Goal: Answer question/provide support

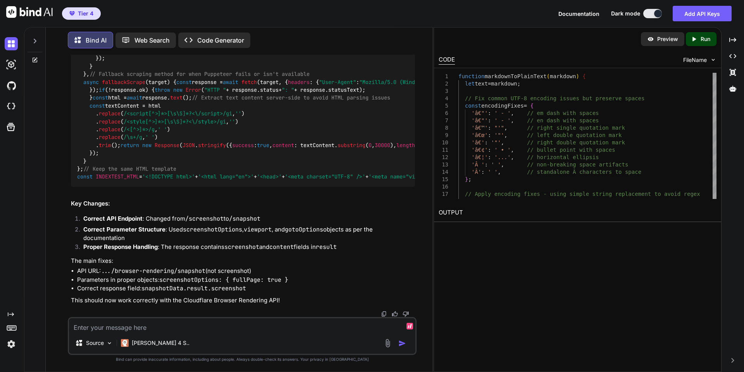
scroll to position [35265, 0]
click at [180, 330] on textarea at bounding box center [242, 325] width 346 height 14
paste textarea "Error: HTTP error! status:500 - {"success":false,"errors":[{"message":"Cloudfla…"
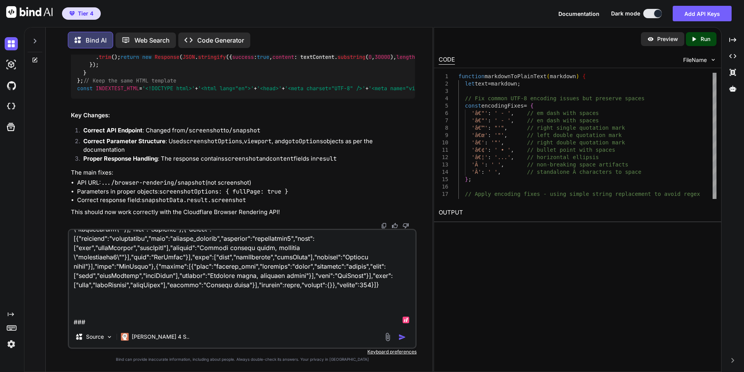
scroll to position [112, 0]
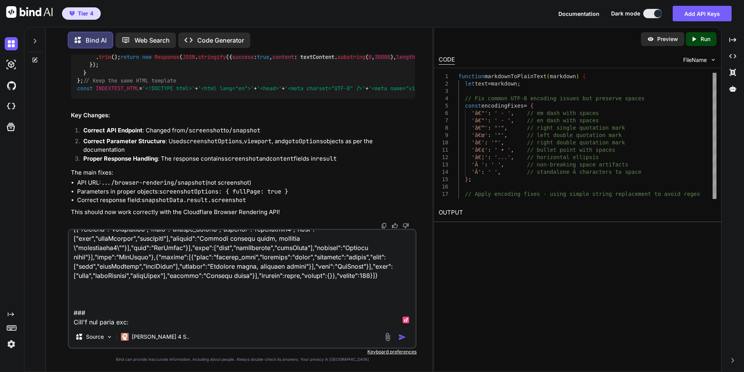
paste textarea "5:32:17 AM: STATUS[err]: Error: HTTP error! status:500 - {"success":false,"erro…"
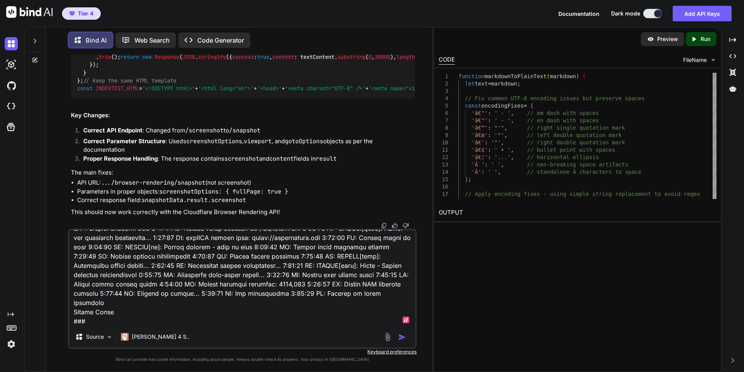
scroll to position [42095, 0]
drag, startPoint x: 179, startPoint y: 171, endPoint x: 73, endPoint y: 176, distance: 105.9
copy code "' if (maxScroll <= 0) {' +"
click at [117, 313] on textarea at bounding box center [242, 278] width 346 height 96
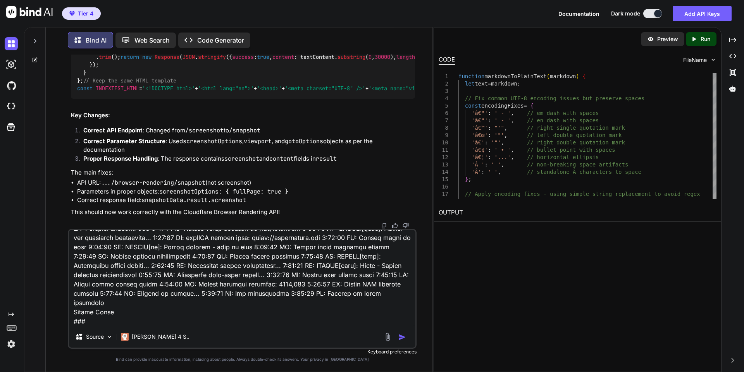
drag, startPoint x: 308, startPoint y: 181, endPoint x: 74, endPoint y: 173, distance: 233.8
copy code "' if (maxScroll <= 0) {' + ' showStatus("Screenshot is not tall enough to scrol…"
click at [130, 310] on textarea at bounding box center [242, 278] width 346 height 96
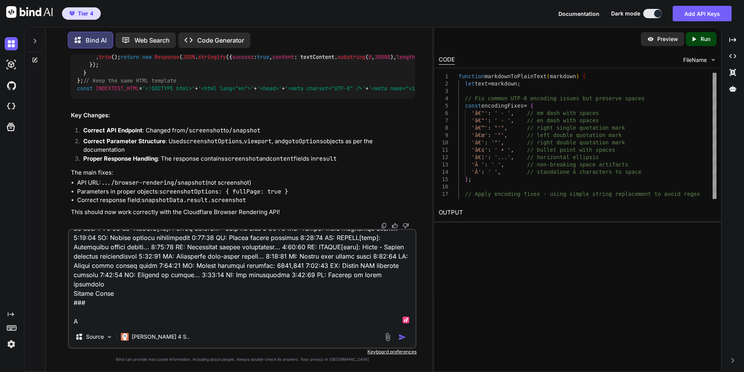
scroll to position [754, 0]
paste textarea "' if (maxScroll <= 0) {' + ' showStatus("Screenshot is not tall enough to scrol…"
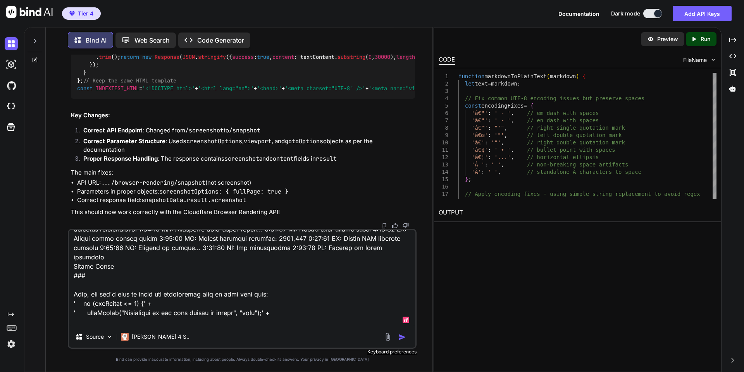
scroll to position [791, 0]
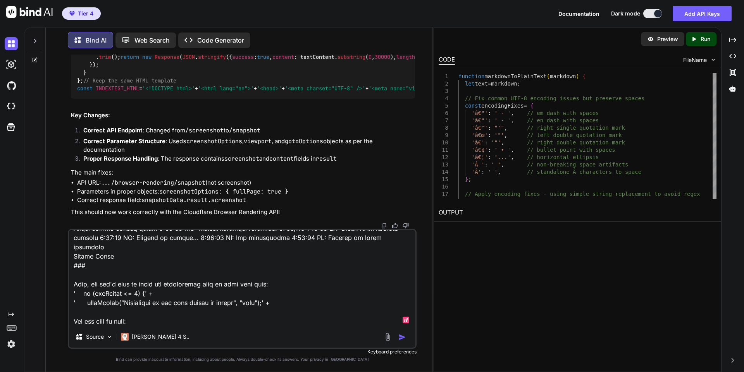
paste textarea "' if (maxScroll <= 0) {' + ' showStatus("Screenshot is not tall enough to scrol…"
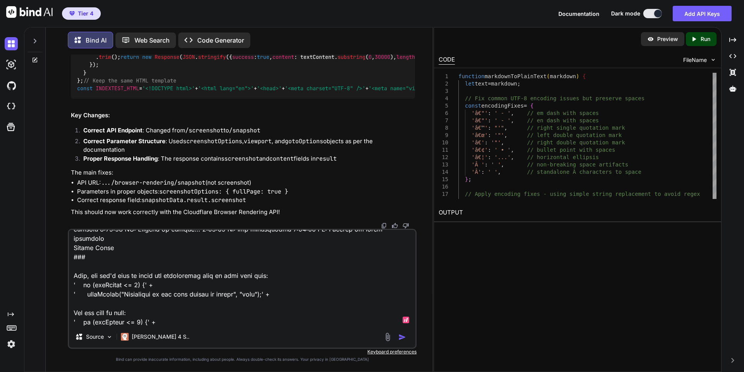
scroll to position [810, 0]
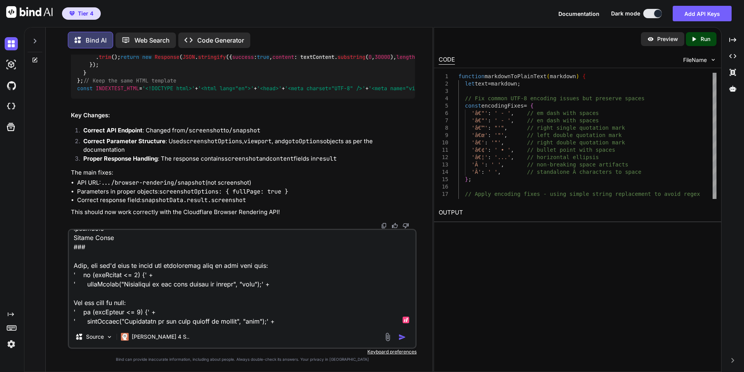
click at [153, 315] on textarea at bounding box center [242, 278] width 346 height 96
drag, startPoint x: 84, startPoint y: 321, endPoint x: 70, endPoint y: 305, distance: 21.7
click at [70, 305] on textarea at bounding box center [242, 278] width 346 height 96
click at [265, 304] on textarea at bounding box center [242, 278] width 346 height 96
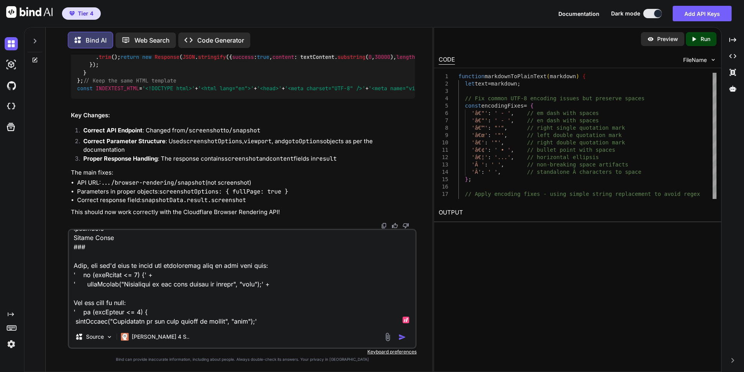
click at [271, 306] on textarea at bounding box center [242, 278] width 346 height 96
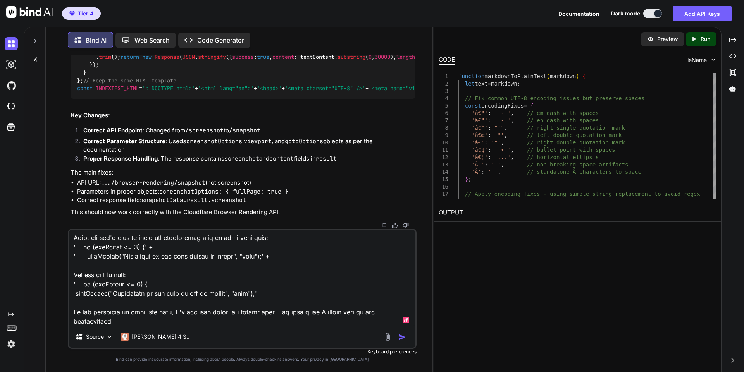
scroll to position [838, 0]
type textarea "I get this error from your last code: Error: HTTP error! status:500 - {"success…"
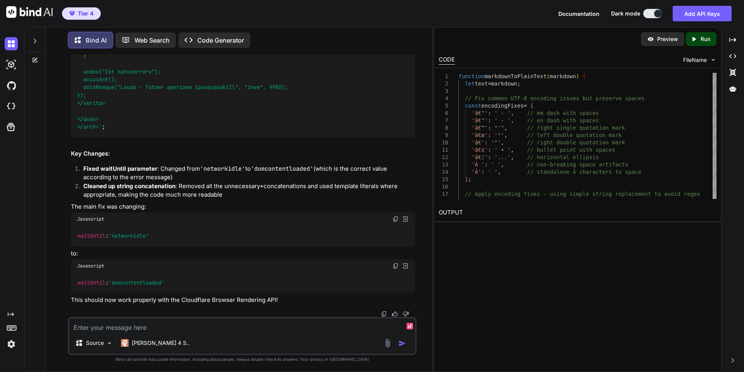
scroll to position [46653, 0]
click at [268, 330] on textarea at bounding box center [242, 325] width 346 height 14
paste textarea "// Use the correct /snapshot endpoint const apiUrl = 'https://api.cloudflare.co…"
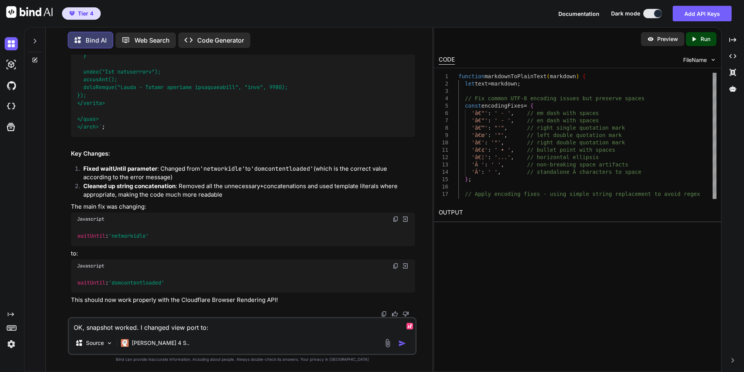
paste textarea "// Use the correct /snapshot endpoint const apiUrl = 'https://api.cloudflare.co…"
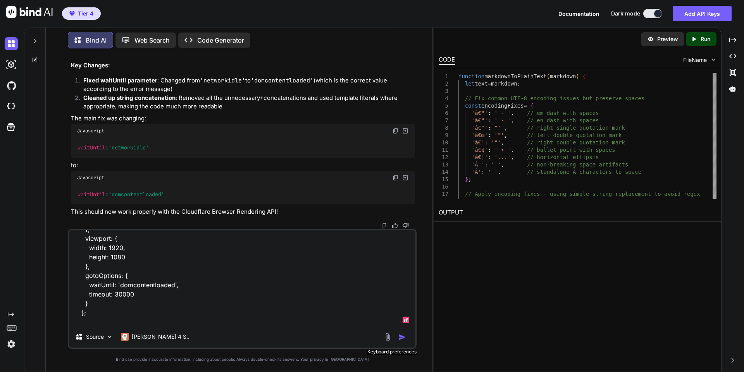
scroll to position [112, 0]
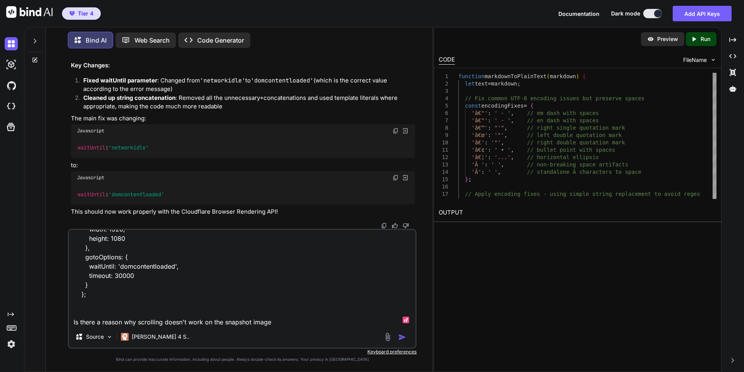
type textarea "OK, snapshot worked. I changed view port to: // Use the correct /snapshot endpo…"
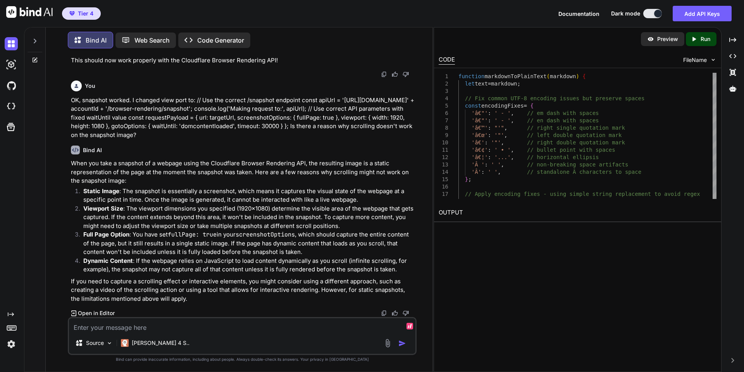
scroll to position [57338, 0]
click at [161, 325] on textarea at bounding box center [242, 325] width 346 height 14
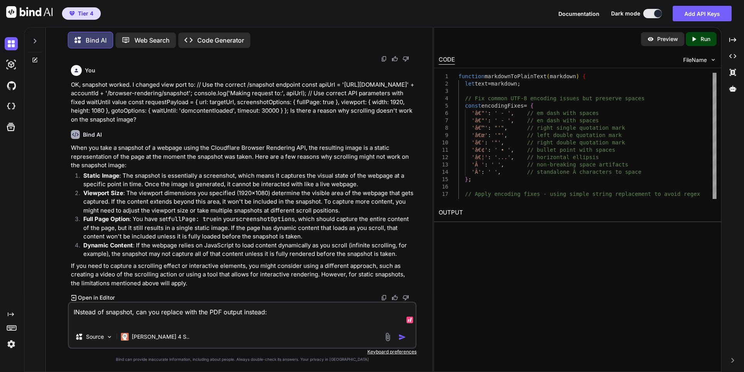
paste textarea "curl -X POST 'https://api.cloudflare.com/client/v4/accounts/<accountId>/browser…"
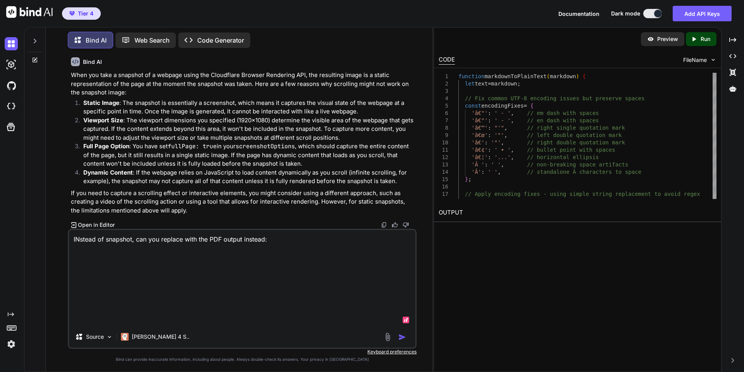
scroll to position [0, 0]
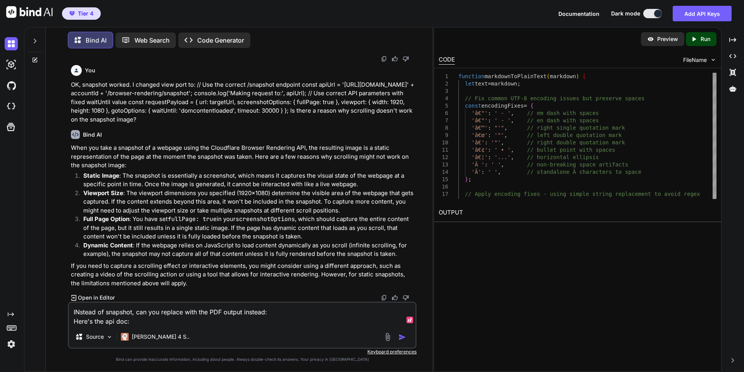
paste textarea "curl -X POST 'https://api.cloudflare.com/client/v4/accounts/<accountId>/browser…"
type textarea "INstead of snapshot, can you replace with the PDF output instead: Here's the ap…"
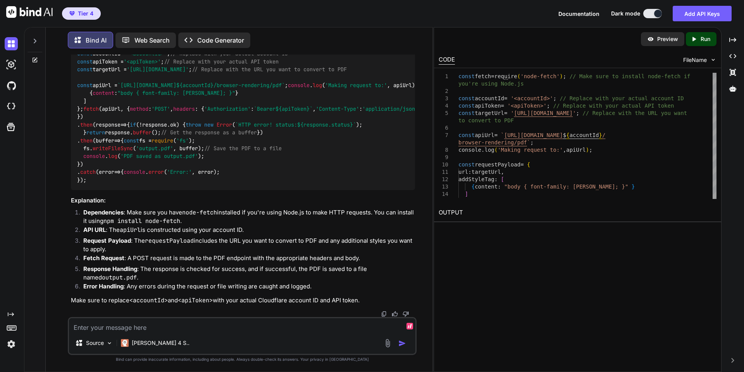
scroll to position [57631, 0]
click at [396, 24] on img at bounding box center [395, 21] width 6 height 6
click at [395, 24] on img at bounding box center [395, 21] width 6 height 6
click at [151, 328] on textarea at bounding box center [242, 325] width 346 height 14
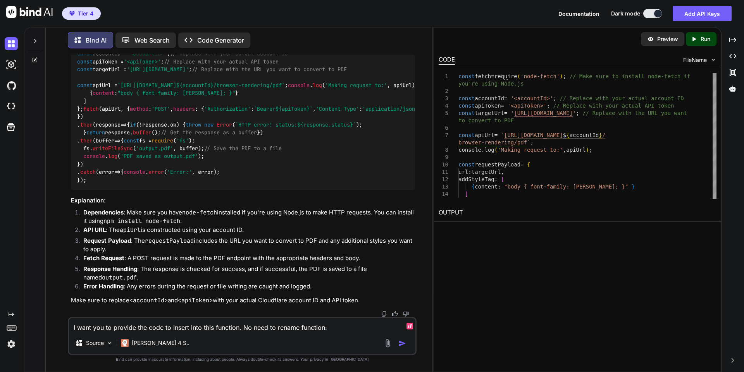
paste textarea "async function handleSnapshot(request, env) { console.log('Snapshot request rec…"
type textarea "I want you to provide the code to insert into this function. No need to rename …"
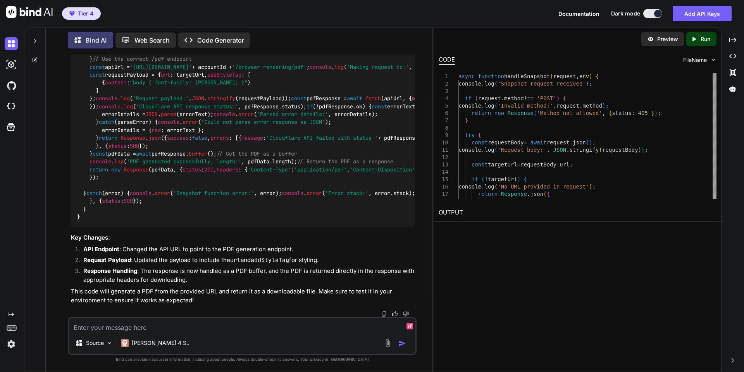
scroll to position [58428, 0]
click at [231, 327] on textarea at bounding box center [242, 325] width 346 height 14
paste textarea "Error: HTTP error! status:500 - {"success":false,"errors":[{"message":"Server e…"
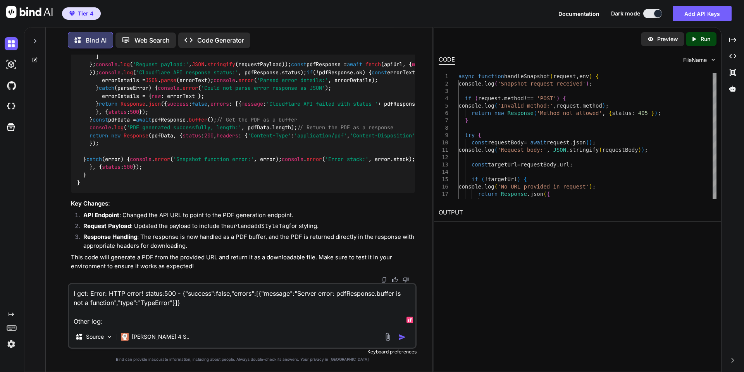
paste textarea "6:09:22 AM: STATUS[err]: Error: HTTP error! status:500 - {"success":false,"erro…"
type textarea "I get: Error: HTTP error! status:500 - {"success":false,"errors":[{"message":"S…"
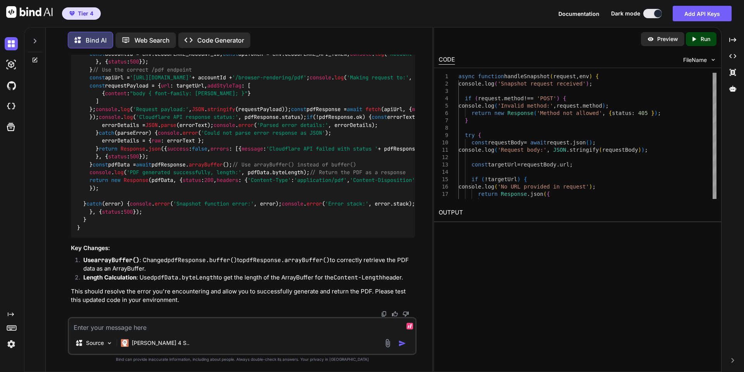
scroll to position [59628, 0]
click at [397, 9] on img at bounding box center [395, 6] width 6 height 6
click at [168, 328] on textarea at bounding box center [242, 325] width 346 height 14
paste textarea "Error: Unexpected token '%', "%PDF-1.4 %"... is not valid JSON"
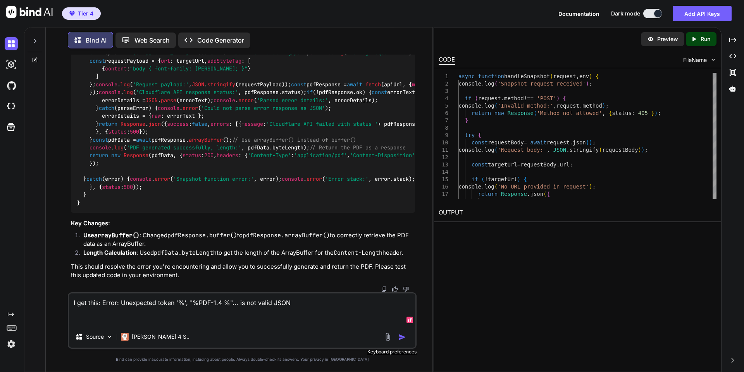
paste textarea "6:10:48 AM: STATUS[err]: Error: Unexpected token '%', "%PDF-1.4 %"... is not va…"
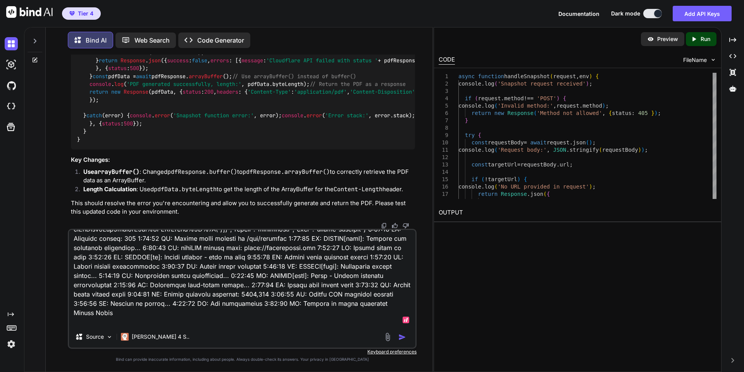
scroll to position [122, 0]
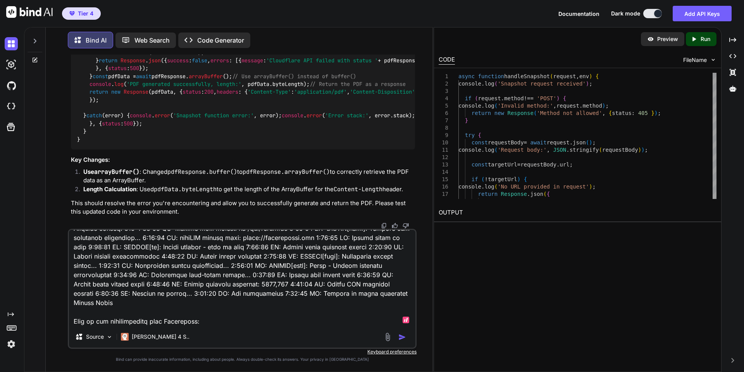
click at [217, 324] on textarea at bounding box center [242, 278] width 346 height 96
paste textarea "/pdf - Render PDF The /pdf endpoint instructs the browser to generate a PDF of …"
type textarea "I get this: Error: Unexpected token '%', "%PDF-1.4 %"... is not valid JSON 6:10…"
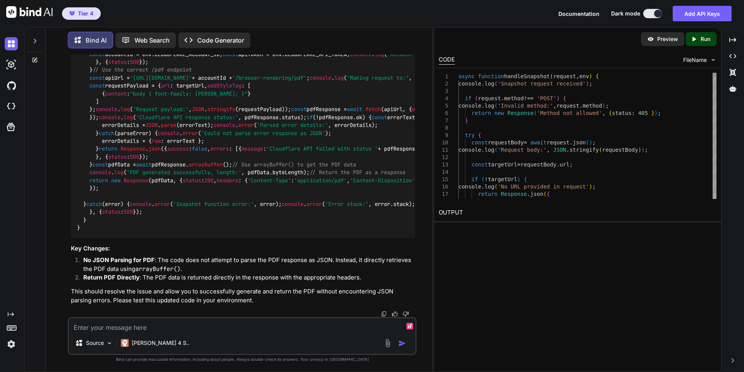
scroll to position [61117, 0]
click at [394, 9] on img at bounding box center [395, 6] width 6 height 6
click at [183, 326] on textarea at bounding box center [242, 325] width 346 height 14
paste textarea "Error: Unexpected token '%', "%PDF-1.4 %"... is not valid JSON"
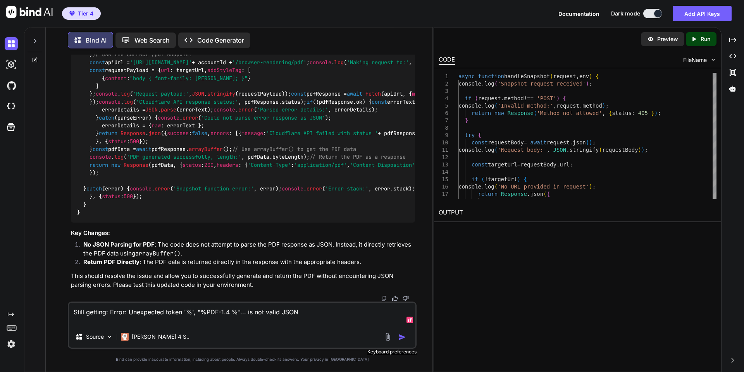
paste textarea "6:12:41 AM: STATUS[err]: Error: Unexpected token '%', "%PDF-1.4 %"... is not va…"
type textarea "Still getting: Error: Unexpected token '%', "%PDF-1.4 %"... is not valid JSON 6…"
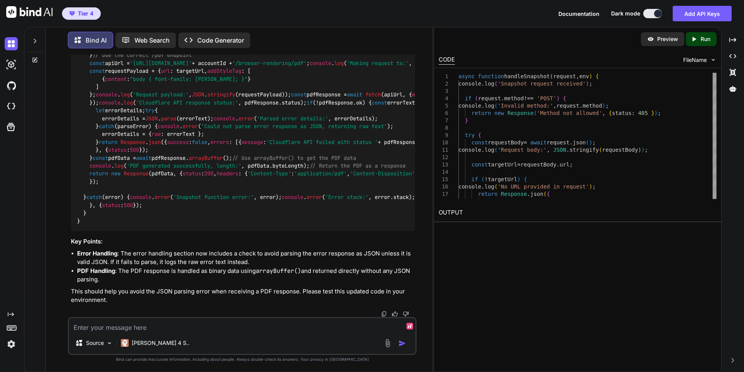
scroll to position [62417, 0]
click at [145, 325] on textarea at bounding box center [242, 325] width 346 height 14
paste textarea "function markdownToPlainText(markdown) { let text = markdown; // Fix common UTF…"
type textarea "I still get the error. Any issues with the rest of this code for the PDF: funct…"
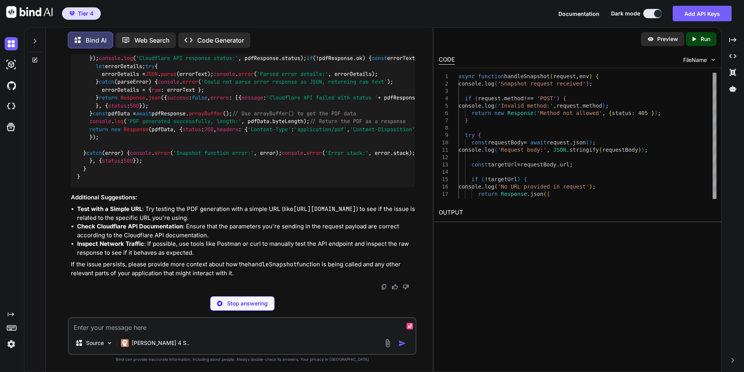
scroll to position [64507, 0]
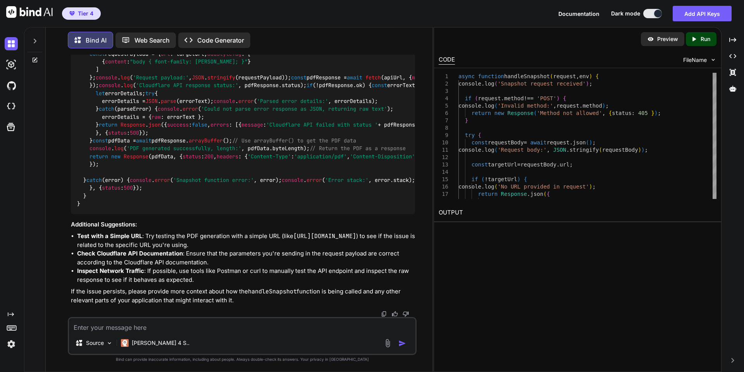
click at [194, 327] on textarea at bounding box center [242, 325] width 346 height 14
paste textarea "function markdownToPlainText(markdown) { let text = markdown; // Fix common UTF…"
type textarea "I'm getting the same error. How about other areas of my code: function markdown…"
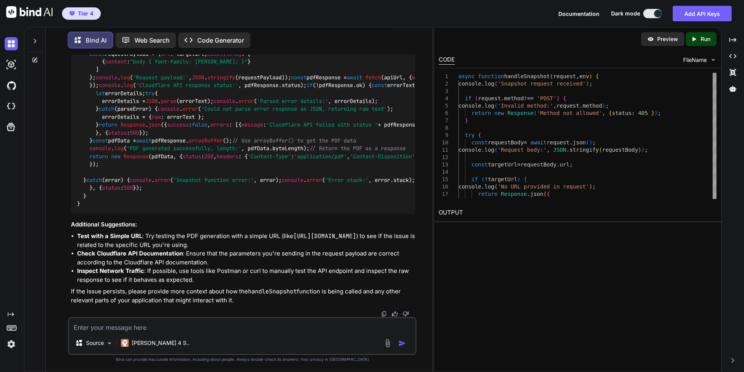
click at [189, 332] on textarea at bounding box center [242, 325] width 346 height 14
click at [162, 326] on textarea at bounding box center [242, 325] width 346 height 14
paste textarea "Error: Unexpected token '%', "%PDF-1.4 %"... is not valid JSON"
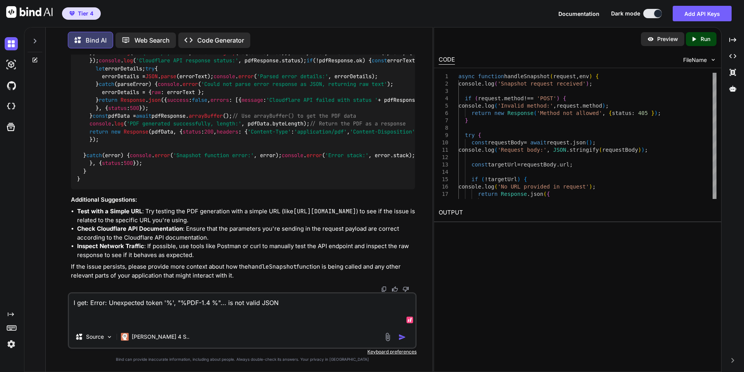
paste textarea "6:17:05 AM: STATUS[err]: Error: Unexpected token '%', "%PDF-1.4 %"... is not va…"
type textarea "I get: Error: Unexpected token '%', "%PDF-1.4 %"... is not valid JSON 6:17:05 A…"
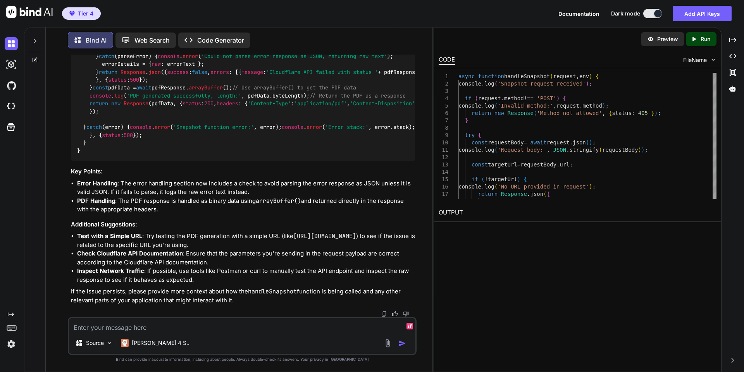
scroll to position [70125, 0]
click at [161, 329] on textarea at bounding box center [242, 325] width 346 height 14
type textarea "I'm wondering where the output.pdf is stored"
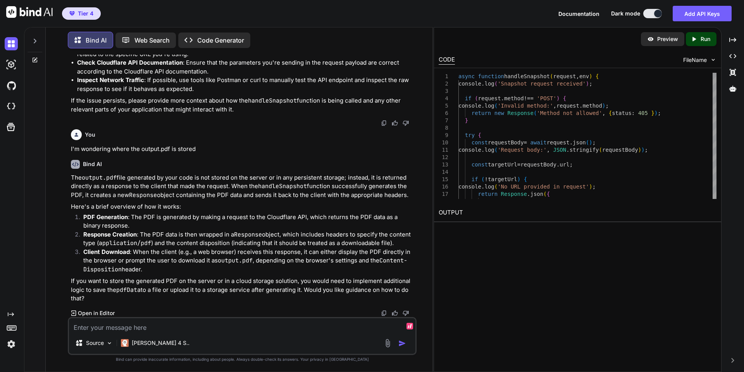
scroll to position [71205, 0]
click at [141, 327] on textarea at bounding box center [242, 325] width 346 height 14
click at [143, 303] on p "If you want to store the generated PDF on the server or in a cloud storage solu…" at bounding box center [243, 290] width 344 height 26
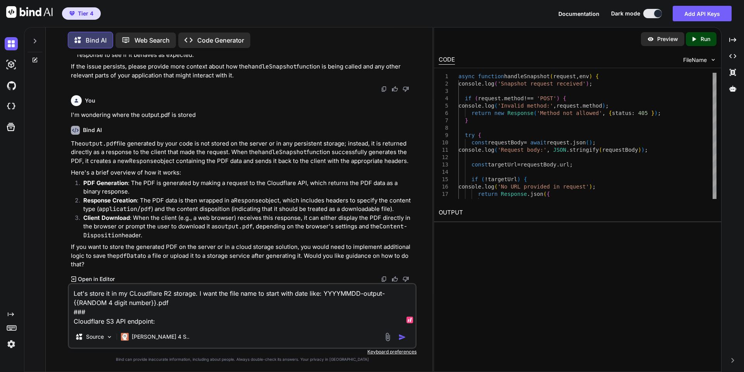
paste textarea "https://f5ea62cacb26f4343104cbf15deb3d76.r2.cloudflarestorage.com/autoscrollpwa"
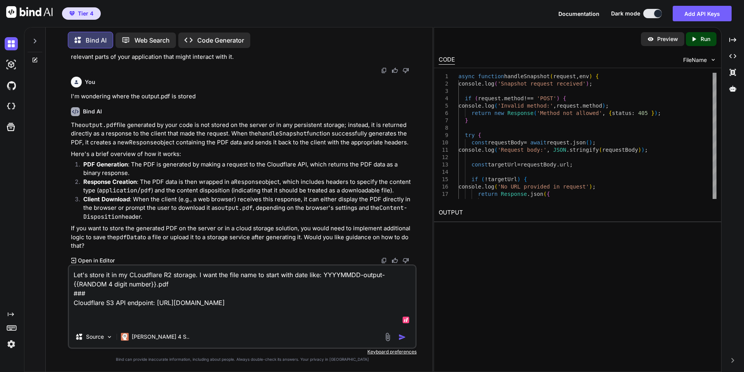
click at [341, 317] on textarea "Let's store it in my CLoudflare R2 storage. I want the file name to start with …" at bounding box center [242, 296] width 346 height 60
paste textarea "f5ea62cacb26f4343104cbf15deb3d76"
click at [76, 323] on textarea "Let's store it in my CLoudflare R2 storage. I want the file name to start with …" at bounding box center [242, 296] width 346 height 60
click at [268, 322] on textarea "Let's store it in my CLoudflare R2 storage. I want the file name to start with …" at bounding box center [242, 296] width 346 height 60
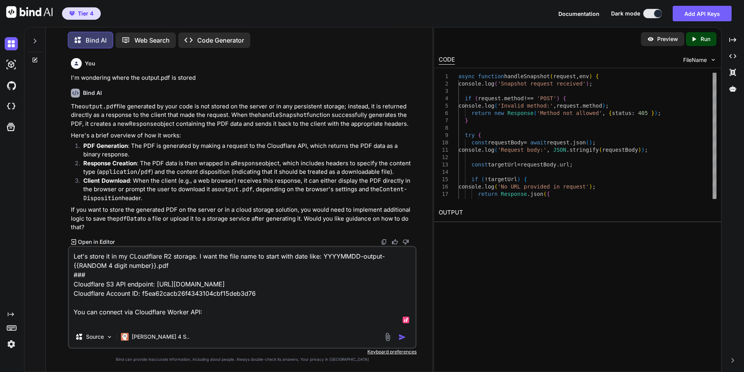
paste textarea "Use R2 from Workers 1. Create a new application with C3 C3 (create-cloudflare-c…"
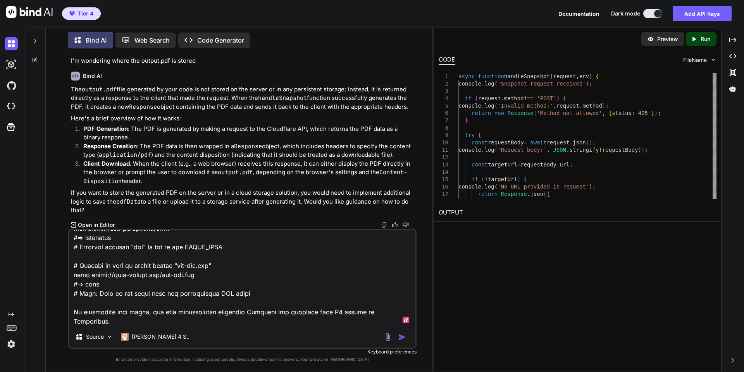
click at [217, 275] on textarea at bounding box center [242, 278] width 346 height 96
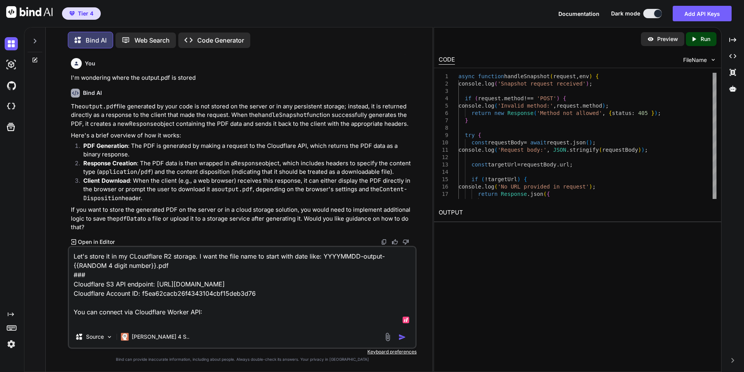
scroll to position [0, 0]
paste textarea "Use R2 from Workers 1. Create a new application with C3 C3 (create-cloudflare-c…"
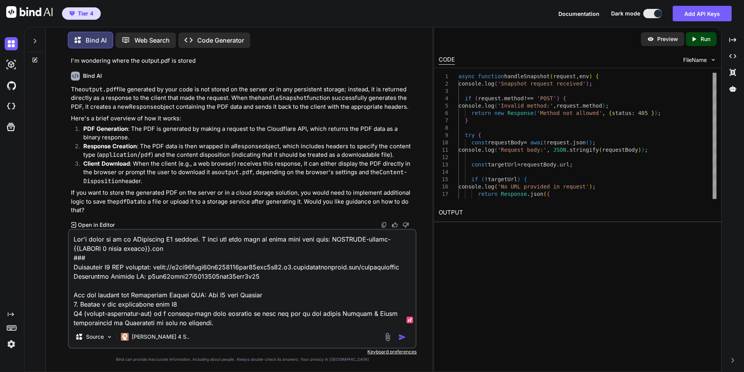
scroll to position [2344, 0]
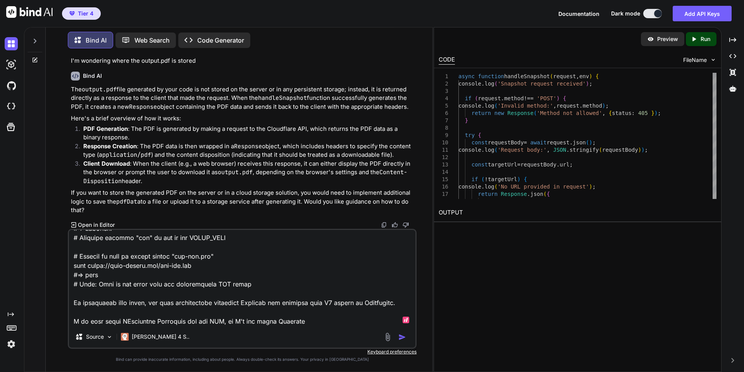
type textarea "Let's store it in my CLoudflare R2 storage. I want the file name to start with …"
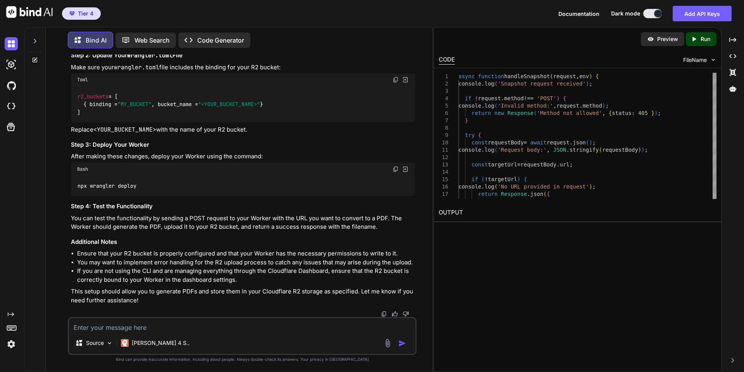
scroll to position [73018, 0]
click at [426, 256] on div "You Bind AI I can see several issues in your code that are preventing the butto…" at bounding box center [242, 213] width 380 height 317
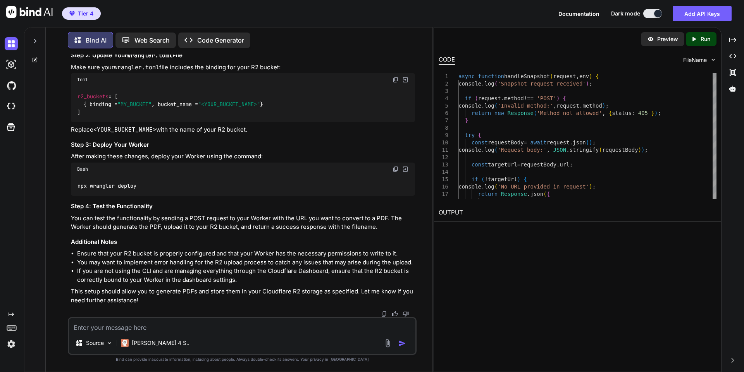
click at [206, 325] on textarea at bounding box center [242, 325] width 346 height 14
paste textarea "${"
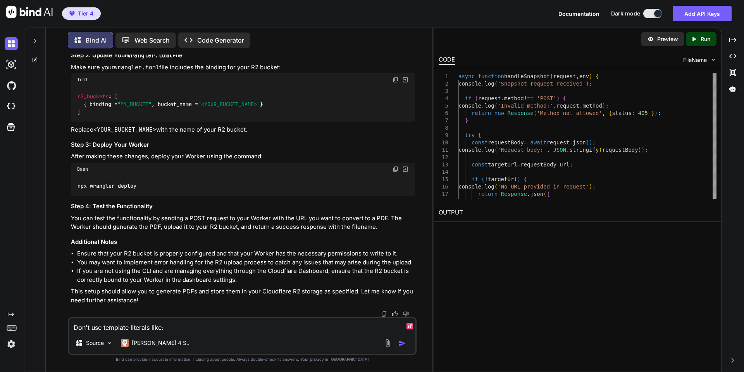
type textarea "Don't use template literals like: ${"
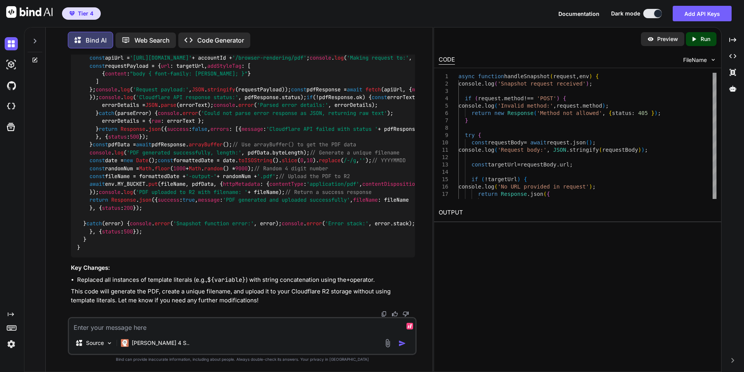
scroll to position [73497, 0]
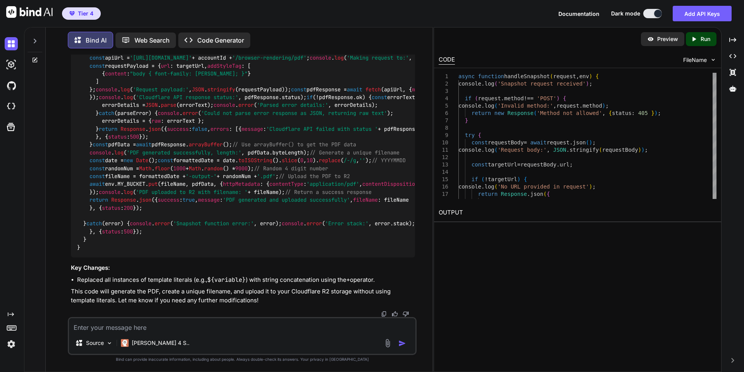
click at [265, 328] on textarea at bounding box center [242, 325] width 346 height 14
paste textarea "MY_BUCKET"
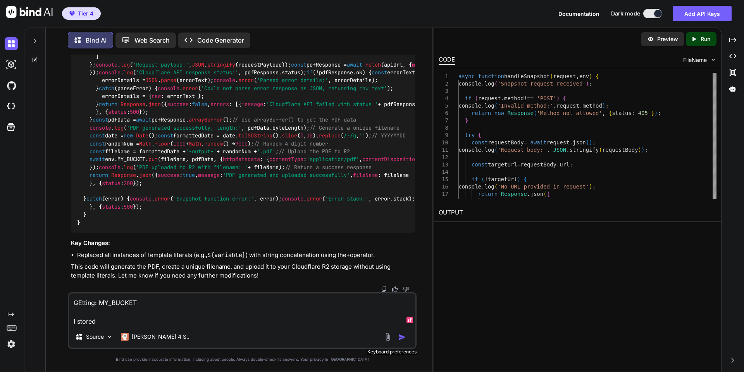
paste textarea "MY_BUCKET"
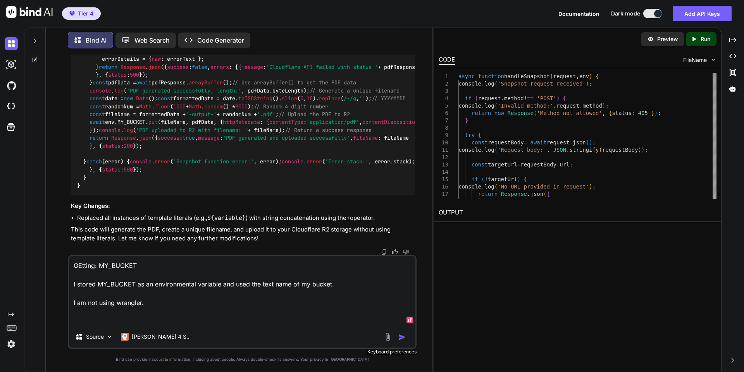
drag, startPoint x: 149, startPoint y: 270, endPoint x: 100, endPoint y: 264, distance: 49.5
click at [100, 264] on textarea "GEtting: MY_BUCKET I stored MY_BUCKET as an environmental variable and used the…" at bounding box center [242, 291] width 346 height 70
paste textarea "6:31:17 AM: STATUS[err]: Error: HTTP error! status:500 - {"success":false,"erro…"
type textarea "GEtting: 6:31:17 AM: STATUS[err]: Error: HTTP error! status:500 - {"success":fa…"
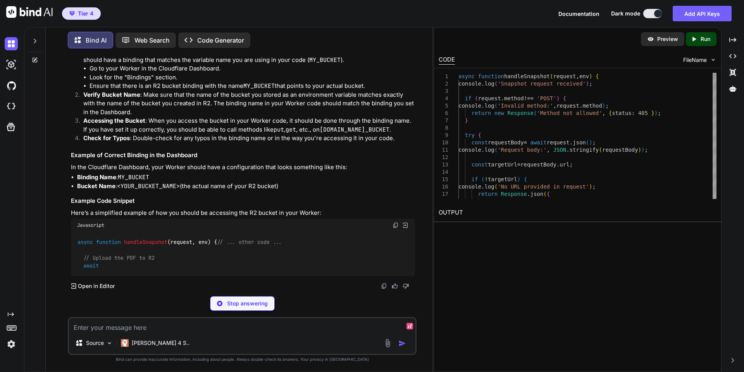
scroll to position [74819, 0]
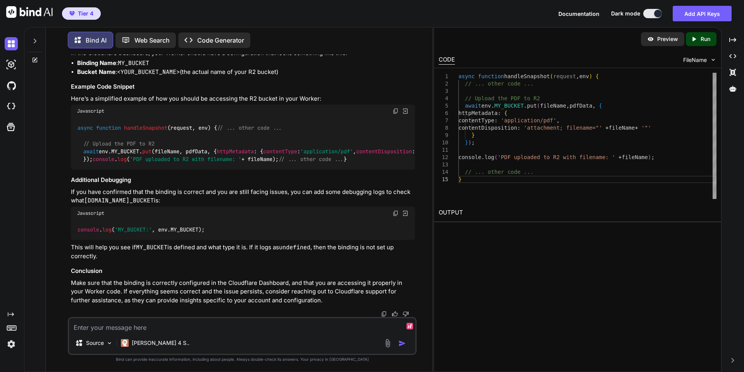
click at [131, 324] on textarea at bounding box center [242, 325] width 346 height 14
paste textarea "Error: Failed to capture screenshot"
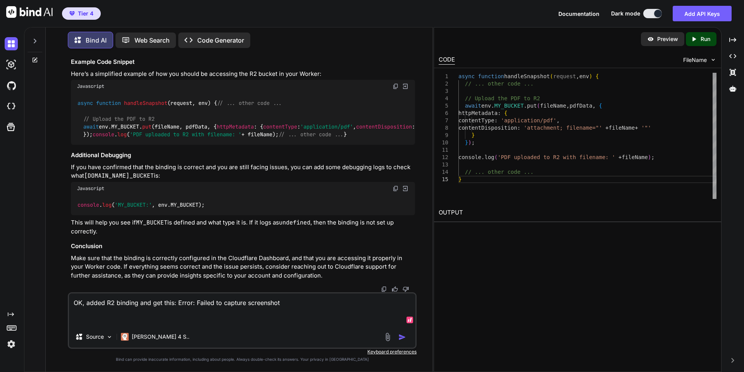
click at [105, 321] on textarea "OK, added R2 binding and get this: Error: Failed to capture screenshot" at bounding box center [242, 310] width 346 height 33
paste textarea "6:34:10 AM: STATUS[err]: Error: Failed to capture screenshot 6:34:10 AM: Catch …"
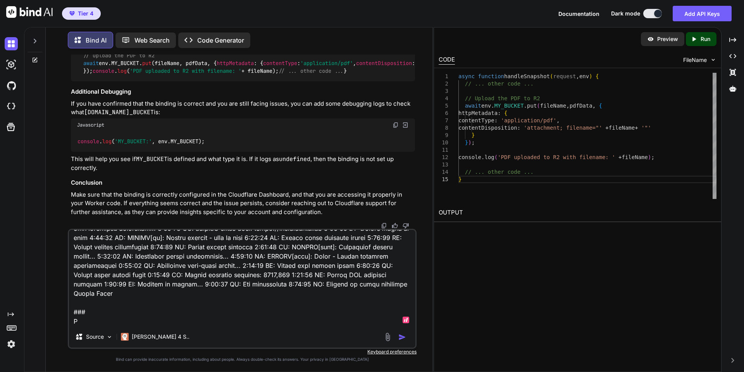
scroll to position [140, 0]
paste textarea "https://pub-27eb2d66f7cf4e53bb04cb64c76317ca.r2.dev/20250825-output-1087.pdf"
type textarea "OK, added R2 binding and get this: Error: Failed to capture screenshot 6:34:10 …"
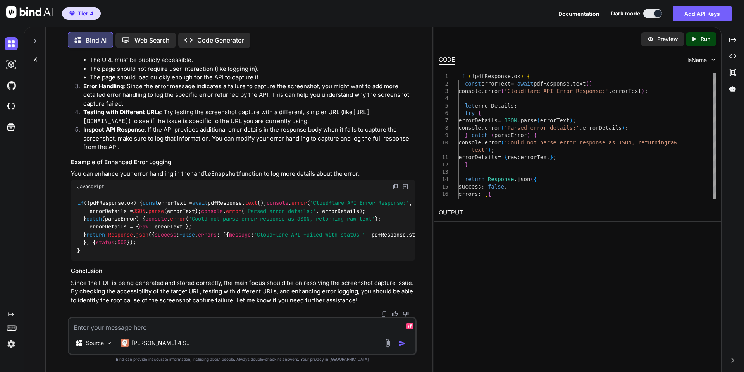
scroll to position [75791, 0]
click at [396, 184] on img at bounding box center [395, 187] width 6 height 6
click at [395, 184] on img at bounding box center [395, 187] width 6 height 6
click at [184, 329] on textarea at bounding box center [242, 325] width 346 height 14
paste textarea "Error: Failed to capture screenshot"
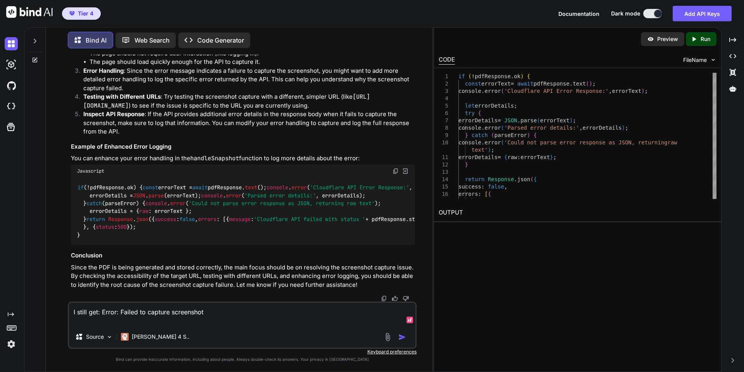
paste textarea "6:37:15 AM: STATUS[err]: Error: Failed to capture screenshot 6:37:15 AM: Catch …"
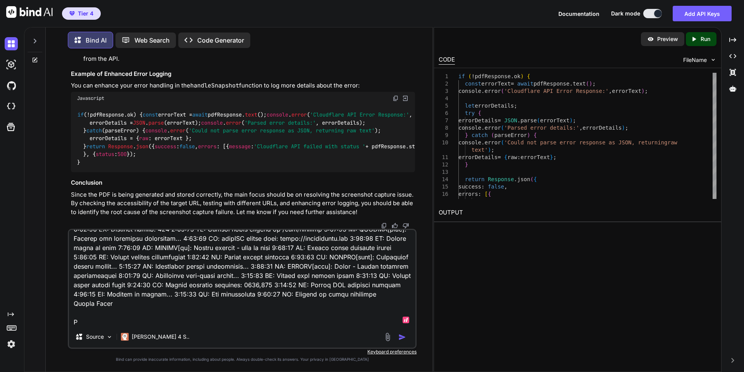
scroll to position [122, 0]
paste textarea "https://dash.cloudflare.com/f5ea62cacb26f4343104cbf15deb3d76/r2/default/buckets…"
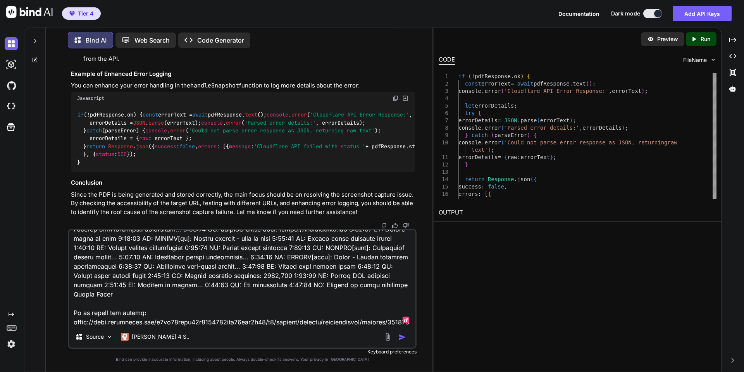
scroll to position [140, 0]
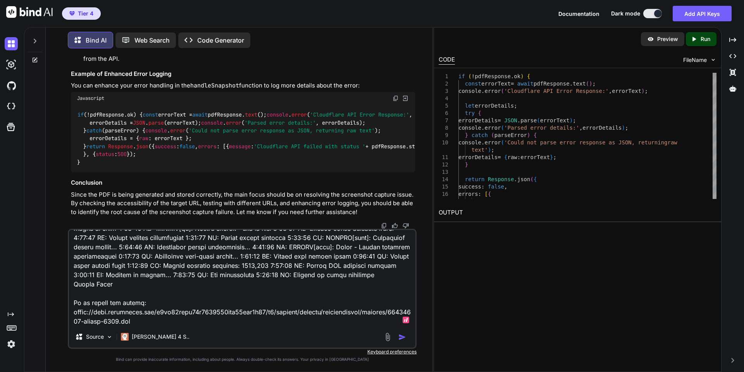
drag, startPoint x: 155, startPoint y: 320, endPoint x: 71, endPoint y: 317, distance: 84.5
click at [71, 317] on textarea at bounding box center [242, 278] width 346 height 96
paste textarea "pub-27eb2d66f7cf4e53bb04cb64c76317ca.r2.dev"
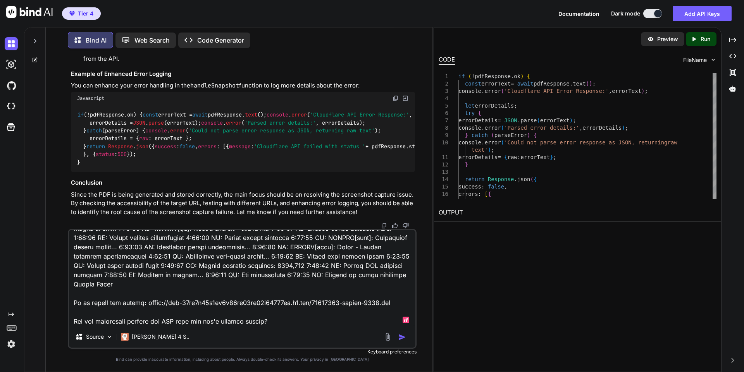
type textarea "I still get: Error: Failed to capture screenshot 6:37:15 AM: STATUS[err]: Error…"
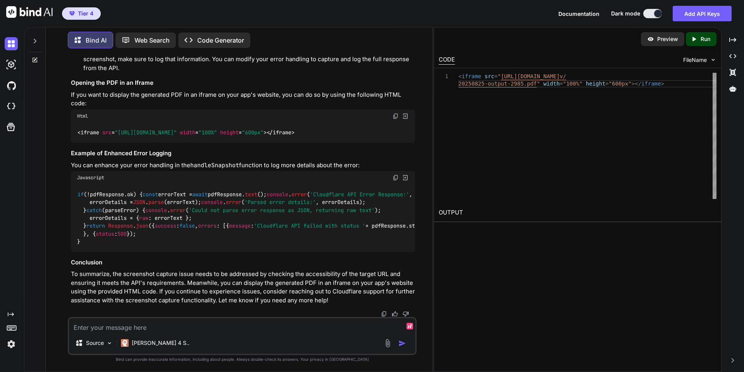
scroll to position [76493, 0]
click at [397, 175] on img at bounding box center [395, 178] width 6 height 6
click at [147, 324] on textarea at bounding box center [242, 325] width 346 height 14
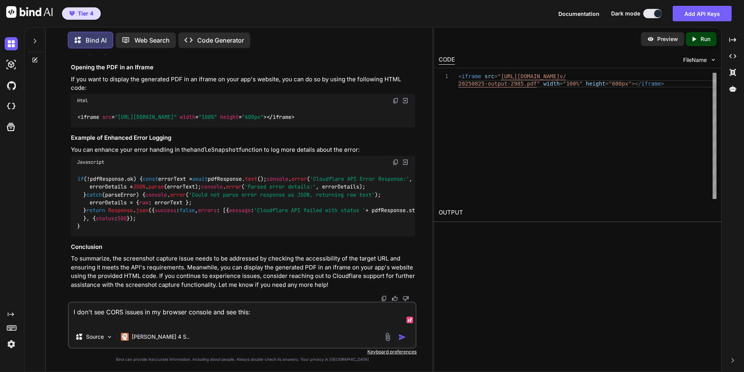
paste textarea "infospike-reviews-mobile-983y40928374892734987239479328749823749839848374832798…"
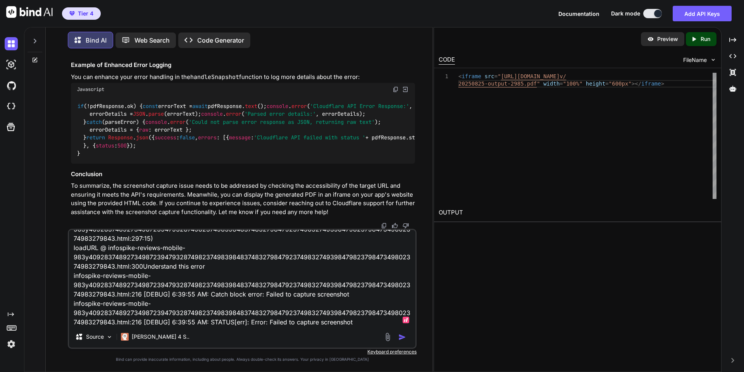
paste textarea "6:39:55 AM: STATUS[err]: Error: Failed to capture screenshot 6:39:55 AM: Catch …"
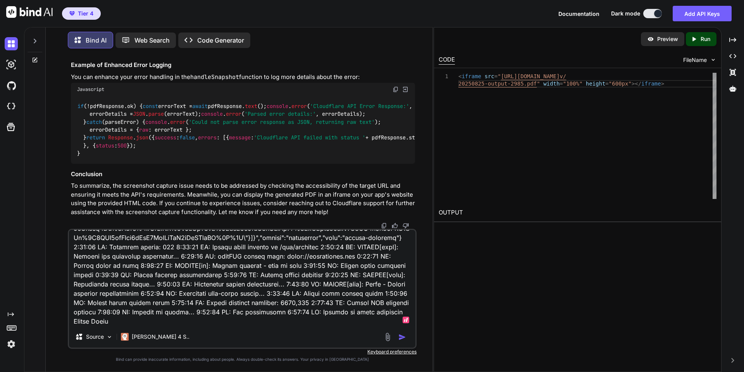
paste textarea "6:39:55 AM: STATUS[err]: Error: Failed to capture screenshot 6:39:55 AM: Catch …"
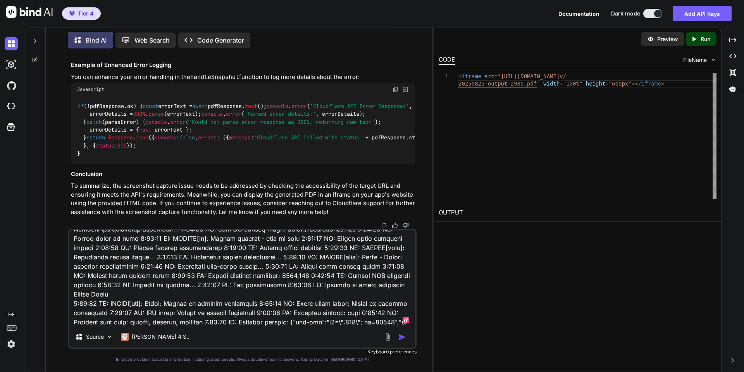
type textarea "I don't see CORS issues in my browser console and see this: infospike-reviews-m…"
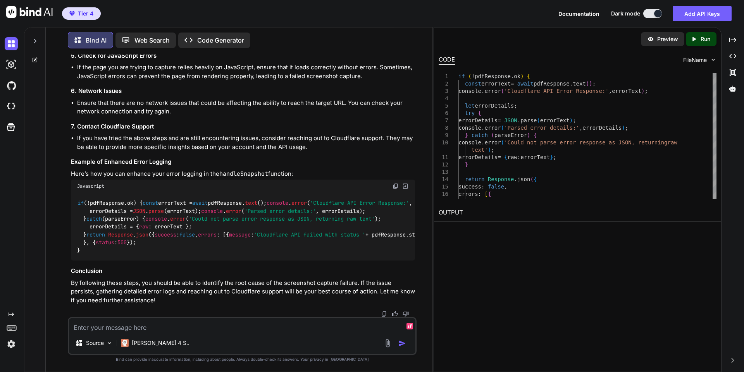
scroll to position [77139, 0]
click at [205, 327] on textarea at bounding box center [242, 325] width 346 height 14
click at [138, 326] on textarea at bounding box center [242, 325] width 346 height 14
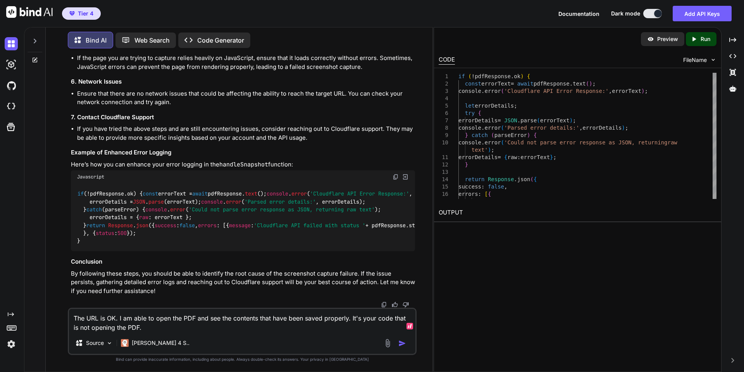
scroll to position [77507, 0]
type textarea "The URL is OK. I am able to open the PDF and see the contents that have been sa…"
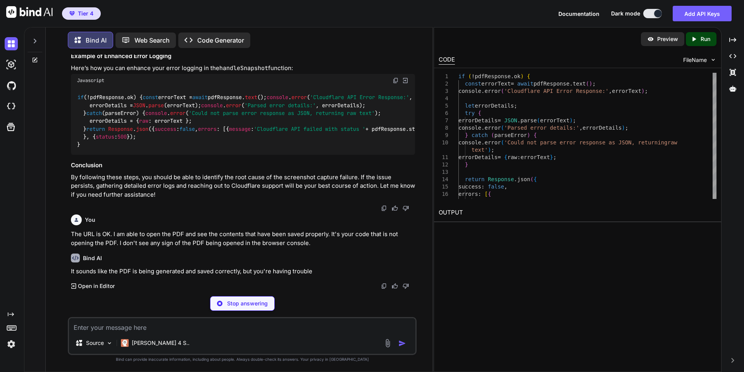
scroll to position [77589, 0]
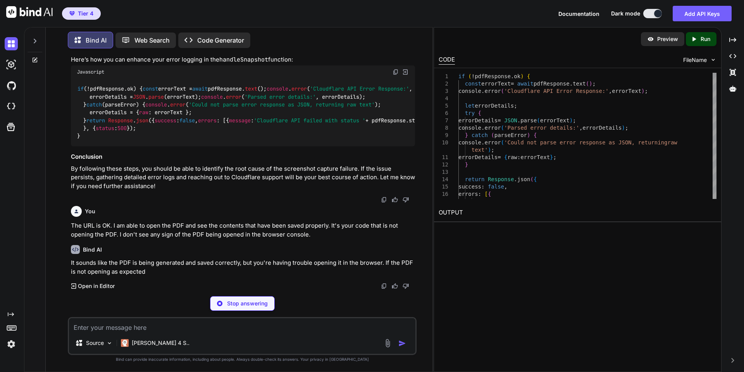
click at [281, 191] on p "By following these steps, you should be able to identify the root cause of the …" at bounding box center [243, 178] width 344 height 26
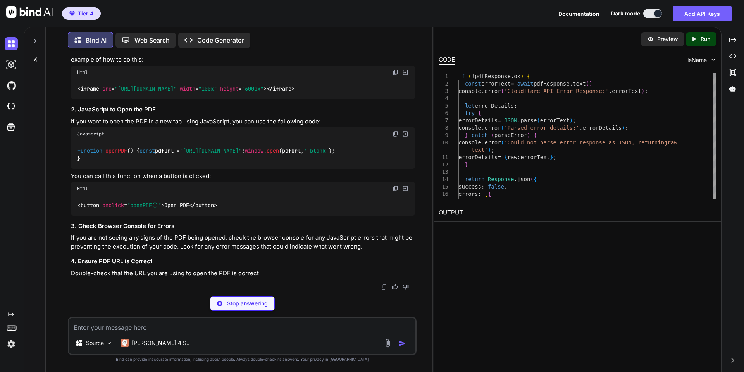
scroll to position [77855, 0]
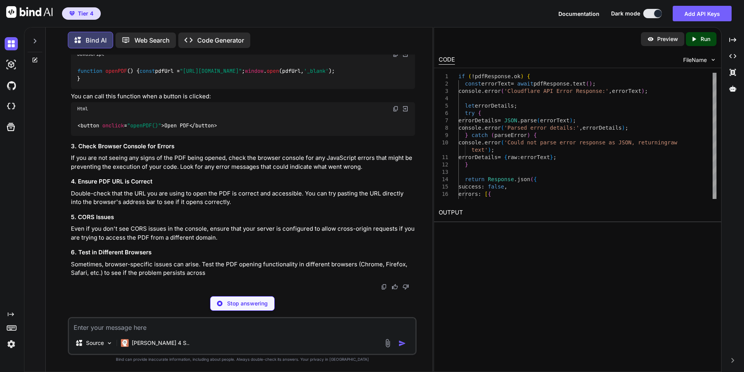
click at [227, 329] on textarea at bounding box center [242, 325] width 346 height 14
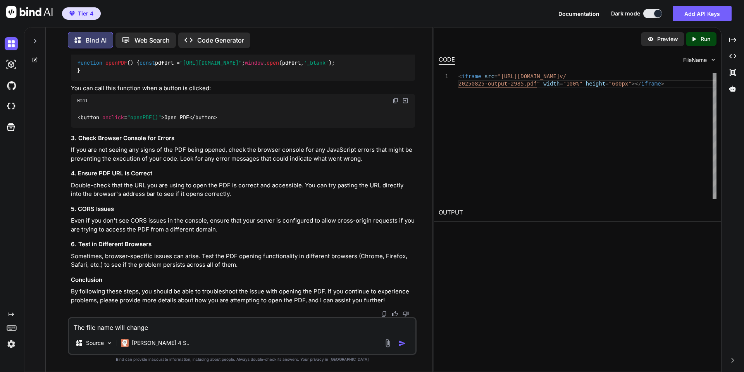
drag, startPoint x: 299, startPoint y: 172, endPoint x: 136, endPoint y: 170, distance: 163.1
click at [180, 66] on span ""[URL][DOMAIN_NAME]"" at bounding box center [211, 62] width 62 height 7
copy span "https://pub-27eb2d66f7cf4e53bb04cb64c76317ca.r2.dev/"
click at [177, 323] on textarea "The file name will change" at bounding box center [242, 325] width 346 height 14
click at [157, 324] on textarea "The file name will change" at bounding box center [242, 325] width 346 height 14
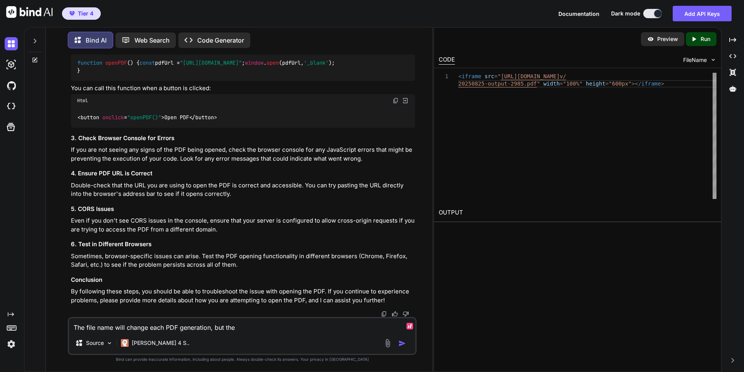
paste textarea "https://pub-27eb2d66f7cf4e53bb04cb64c76317ca.r2.dev/"
click at [238, 327] on textarea "The file name will change each PDF generation, but the domain of the PDF" at bounding box center [242, 325] width 346 height 14
click at [315, 329] on textarea "The file name will change each PDF generation, but the R2 domain of the PDF" at bounding box center [242, 325] width 346 height 14
paste textarea "https://pub-27eb2d66f7cf4e53bb04cb64c76317ca.r2.dev/"
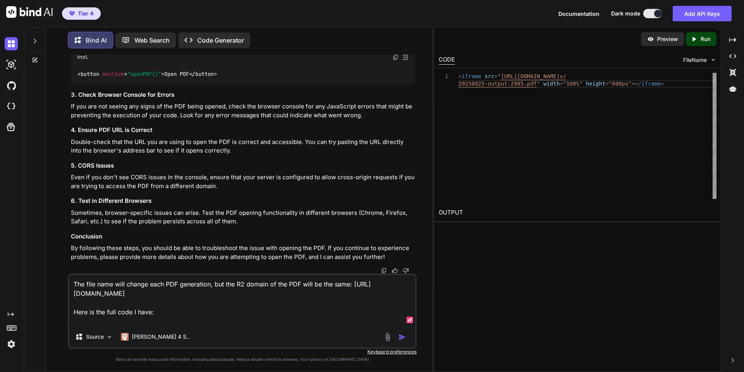
paste textarea "function markdownToPlainText(markdown) { let text = markdown; // Fix common UTF…"
click at [182, 309] on textarea "The file name will change each PDF generation, but the R2 domain of the PDF wil…" at bounding box center [242, 300] width 346 height 51
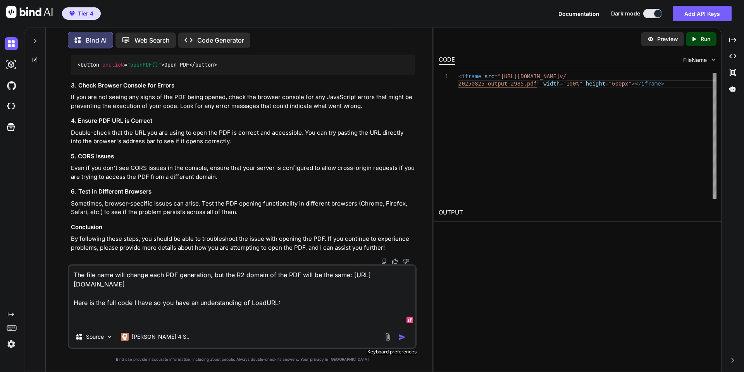
paste textarea "function markdownToPlainText(markdown) { let text = markdown; // Fix common UTF…"
type textarea "The file name will change each PDF generation, but the R2 domain of the PDF wil…"
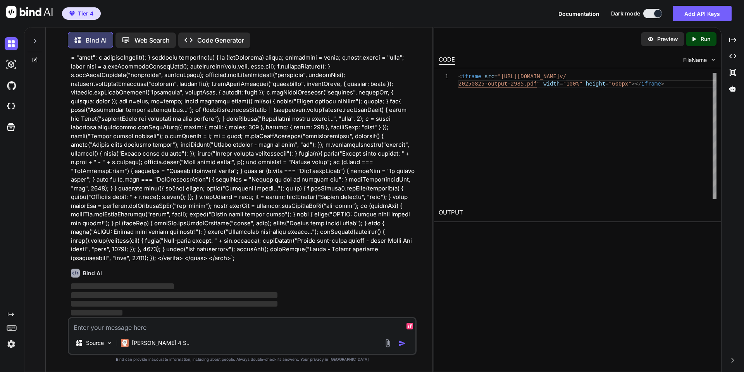
scroll to position [78232, 0]
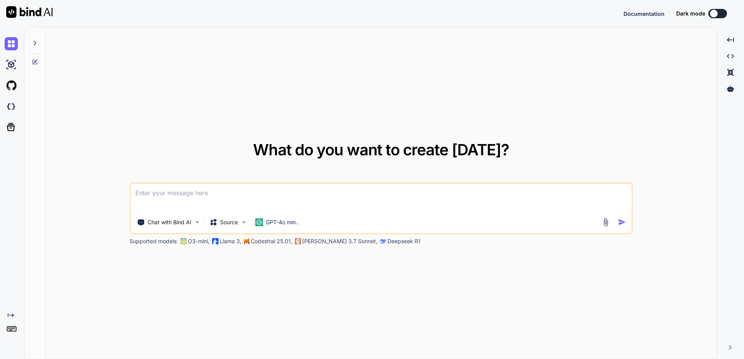
type textarea "x"
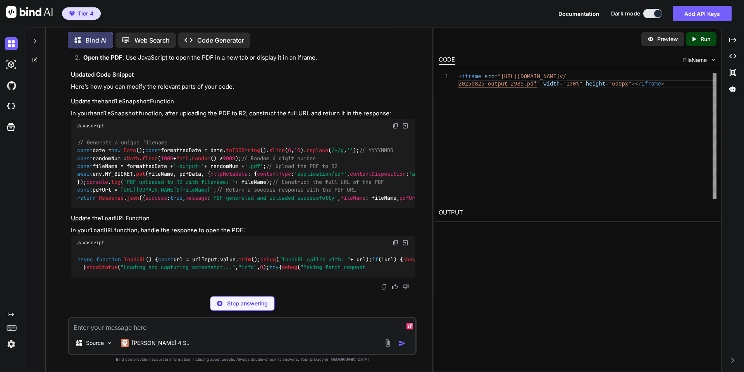
scroll to position [81483, 0]
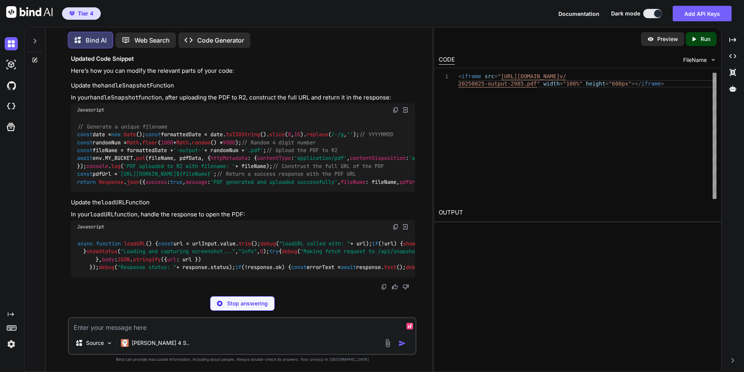
type textarea "x"
click at [397, 107] on img at bounding box center [395, 110] width 6 height 6
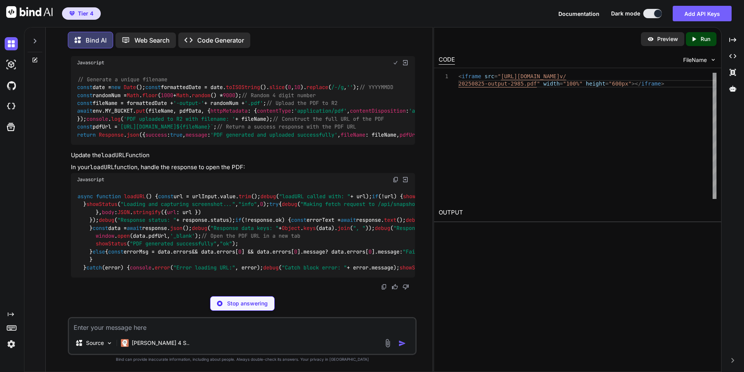
scroll to position [81524, 0]
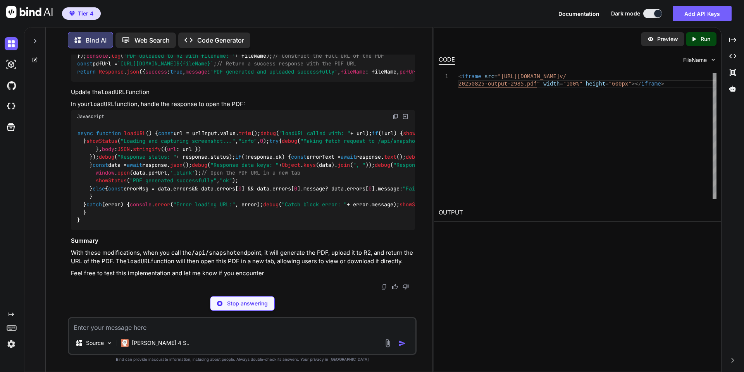
type textarea "x"
type textarea "{fileName}`; // Return a success response with the PDF URL return Response.json…"
type textarea "x"
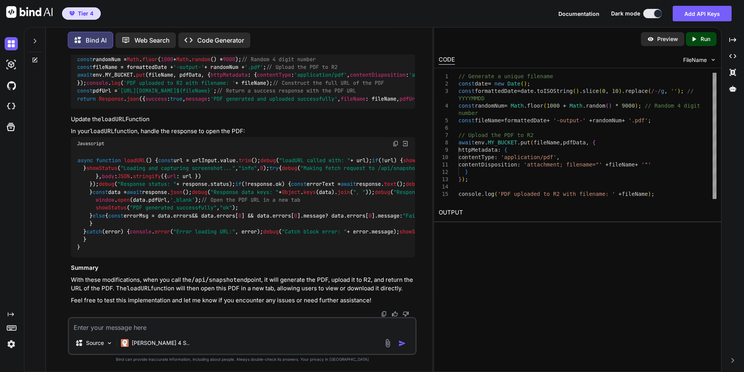
scroll to position [81695, 0]
click at [396, 141] on img at bounding box center [395, 144] width 6 height 6
click at [224, 333] on div "Source Claude 4 S.." at bounding box center [242, 336] width 349 height 38
click at [192, 329] on textarea at bounding box center [242, 325] width 346 height 14
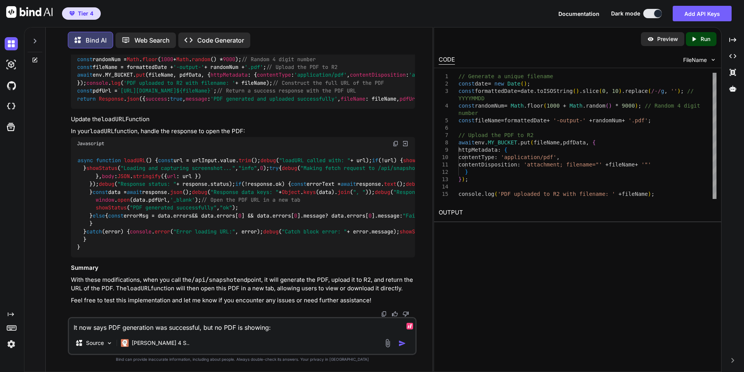
paste textarea "6:48:25 AM: STATUS[info]: Panel opened 6:48:16 AM: STATUS[ok]: PDF generated su…"
type textarea "It now says PDF generation was successful, but no PDF is showing: 6:48:25 AM: S…"
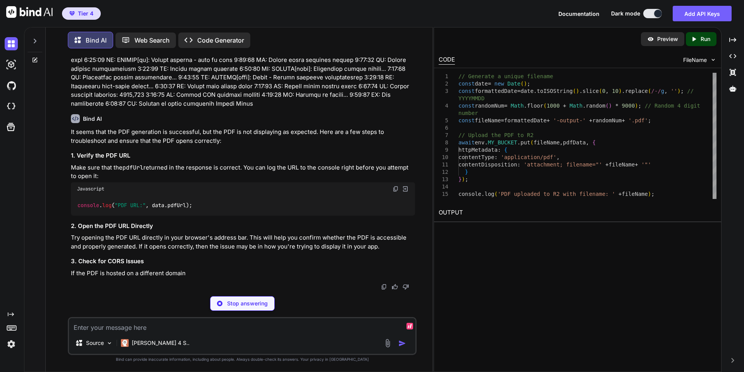
scroll to position [82281, 0]
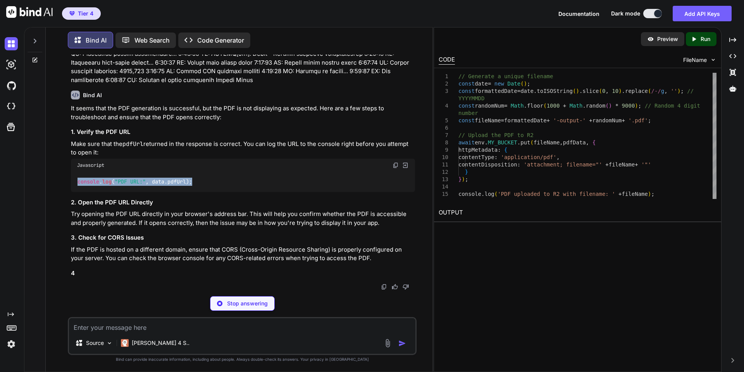
drag, startPoint x: 210, startPoint y: 212, endPoint x: 77, endPoint y: 209, distance: 132.5
click at [77, 192] on div "console . log ( "PDF URL:" , data. pdfUrl );" at bounding box center [243, 182] width 344 height 20
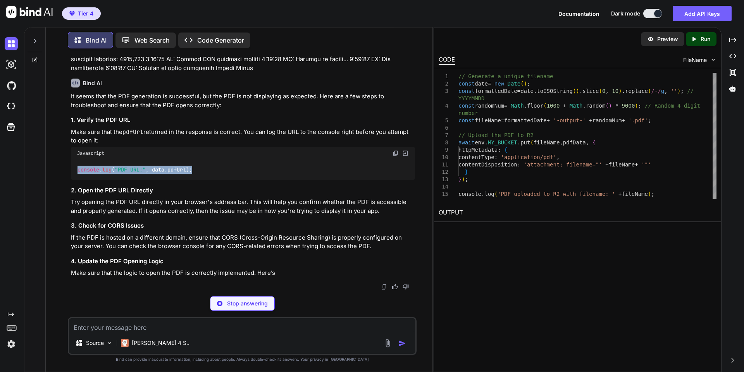
copy code "console . log ( "PDF URL:" , data. pdfUrl );"
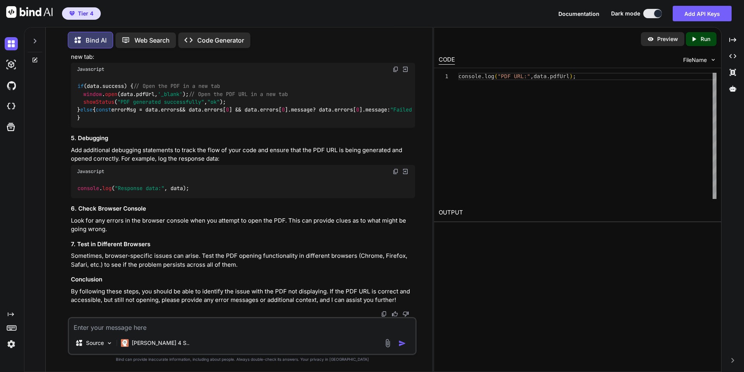
scroll to position [82498, 0]
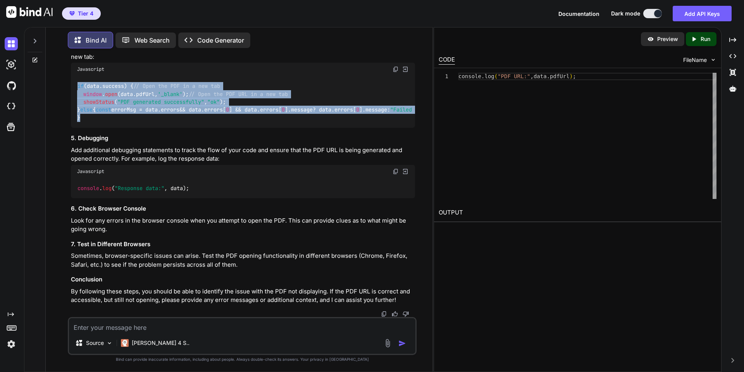
drag, startPoint x: 89, startPoint y: 199, endPoint x: 78, endPoint y: 136, distance: 64.2
click at [78, 128] on div "if (data. success ) { // Open the PDF in a new tab window . open (data. pdfUrl …" at bounding box center [243, 102] width 344 height 52
copy code "if (data. success ) { // Open the PDF in a new tab window . open (data. pdfUrl …"
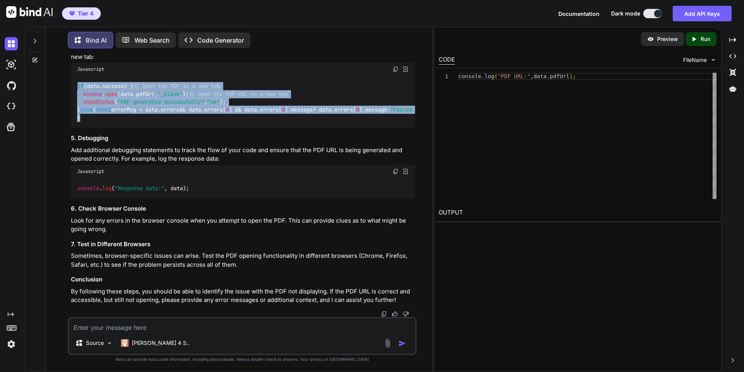
scroll to position [82582, 0]
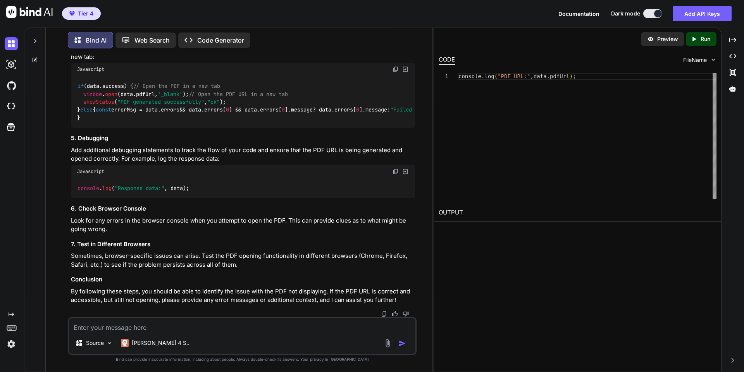
click at [179, 326] on textarea at bounding box center [242, 325] width 346 height 14
paste textarea "PDF URL: [URL][DOMAIN_NAME]"
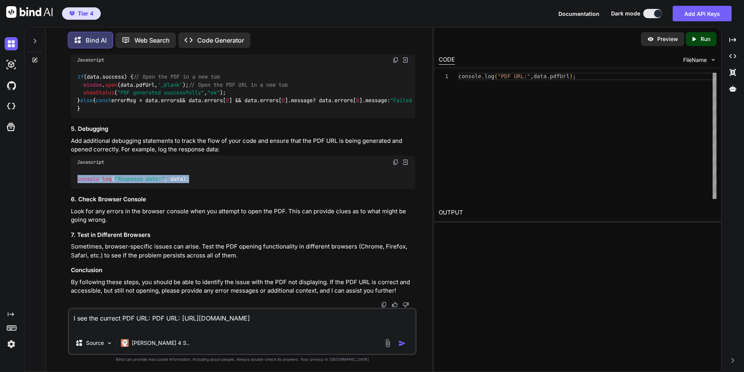
drag, startPoint x: 199, startPoint y: 191, endPoint x: 79, endPoint y: 188, distance: 120.1
click at [79, 188] on div "console . log ( "Response data:" , data);" at bounding box center [243, 179] width 344 height 20
copy code "console . log ( "Response data:" , data);"
click at [246, 331] on textarea "I see the currect PDF URL: PDF URL: [URL][DOMAIN_NAME]" at bounding box center [242, 320] width 346 height 23
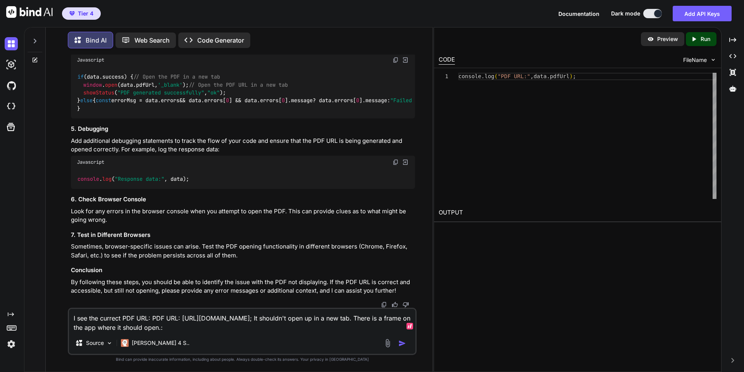
paste textarea "[DOMAIN_NAME](data.pdfUrl, '_blank'); // Open the PDF URL in a new tab"
type textarea "I see the currect PDF URL: PDF URL: [URL][DOMAIN_NAME]; It shouldn't open up in…"
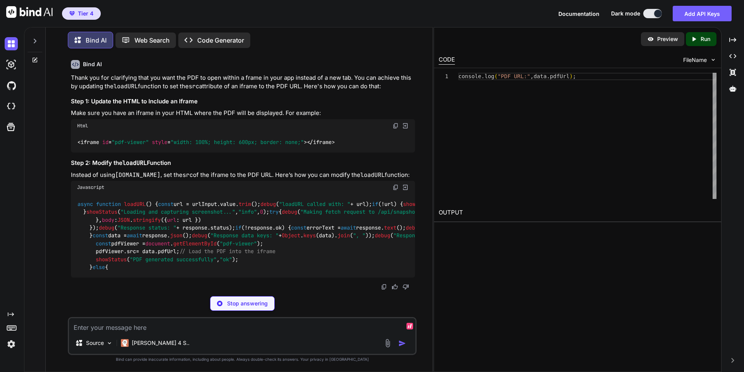
scroll to position [82879, 0]
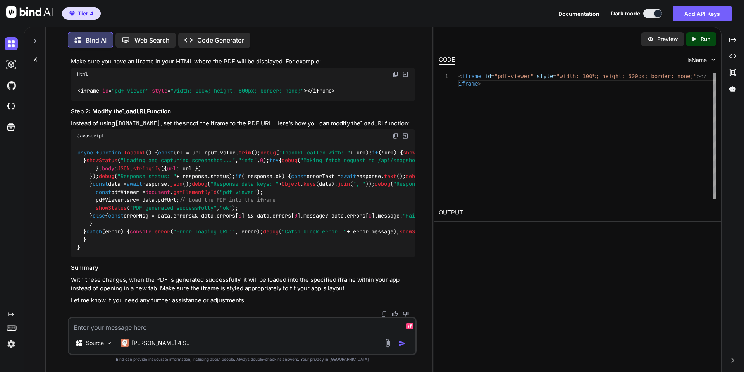
click at [174, 328] on textarea at bounding box center [242, 325] width 346 height 14
click at [171, 329] on textarea at bounding box center [242, 325] width 346 height 14
type textarea "I"
paste textarea "<iframe id="content-iframe" src="about:blank"></iframe>"
type textarea "The iframe is already in my code: <iframe id="content-iframe" src="about:blank"…"
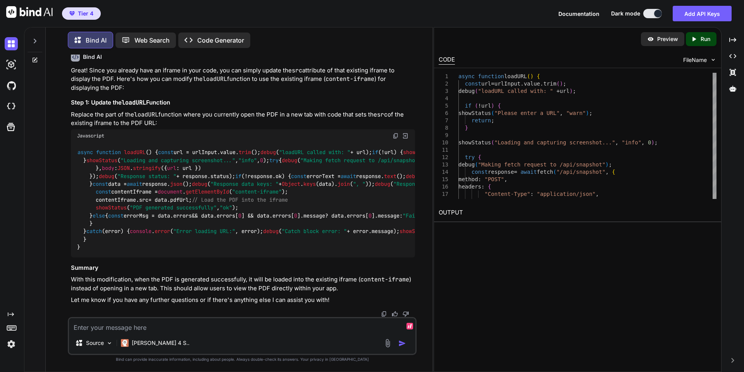
scroll to position [83477, 0]
click at [393, 139] on img at bounding box center [395, 136] width 6 height 6
click at [160, 328] on textarea at bounding box center [242, 325] width 346 height 14
click at [152, 330] on textarea at bounding box center [242, 325] width 346 height 14
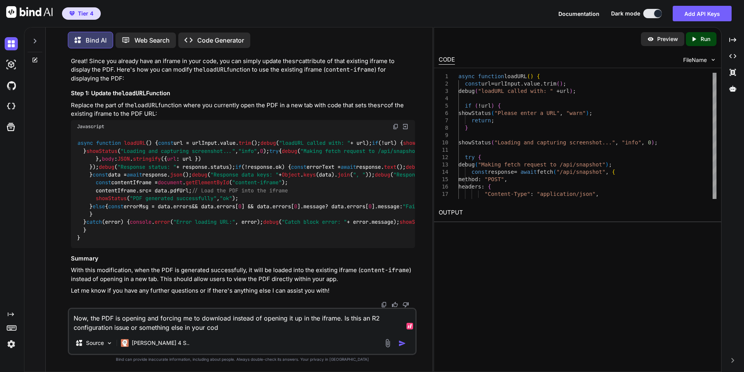
type textarea "Now, the PDF is opening and forcing me to download instead of opening it up in …"
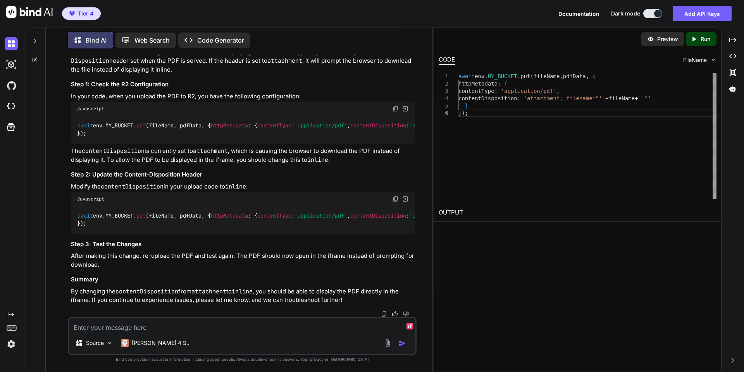
scroll to position [84210, 0]
click at [162, 327] on textarea at bounding box center [242, 325] width 346 height 14
click at [144, 328] on textarea "OK, now the PDF opens, but not in the iframe. It just opens in the browser" at bounding box center [242, 325] width 346 height 14
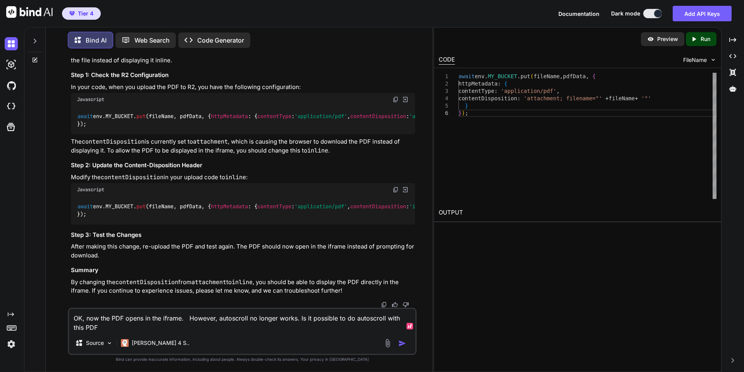
type textarea "OK, now the PDF opens in the iframe. However, autoscroll no longer works. Is it…"
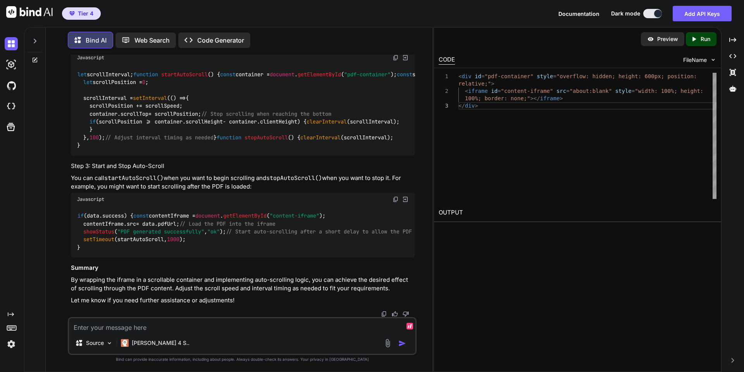
scroll to position [84670, 0]
click at [204, 324] on textarea at bounding box center [242, 325] width 346 height 14
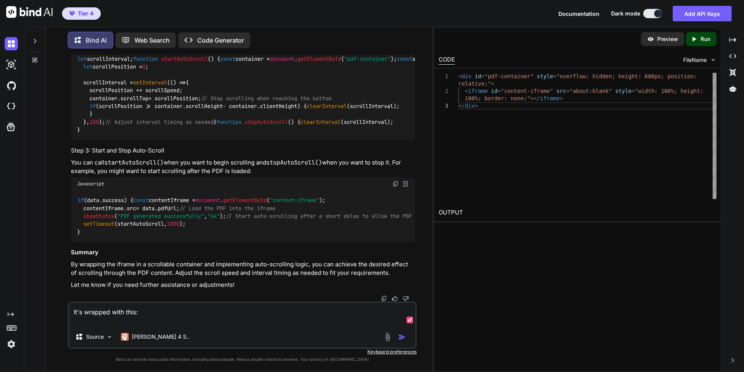
paste textarea "<div class="website-container" id="website-container"> <iframe id="content-ifra…"
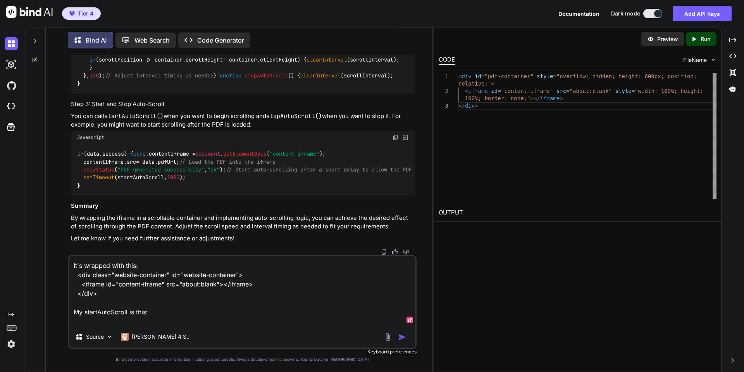
paste textarea "function startAutoScroll() { debug("startAutoScroll called"); const screenshot …"
type textarea "It's wrapped with this: <div class="website-container" id="website-container"> …"
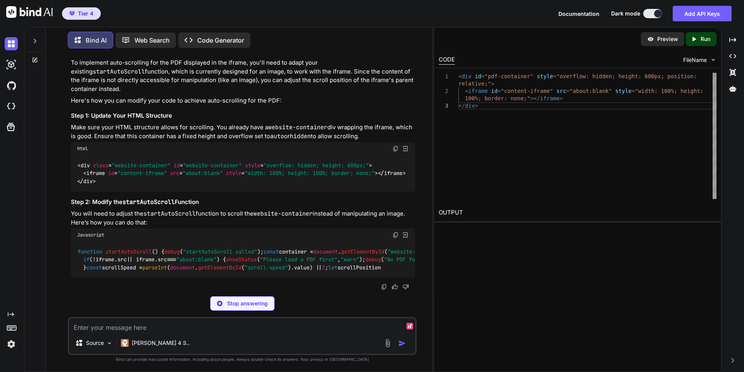
scroll to position [85310, 0]
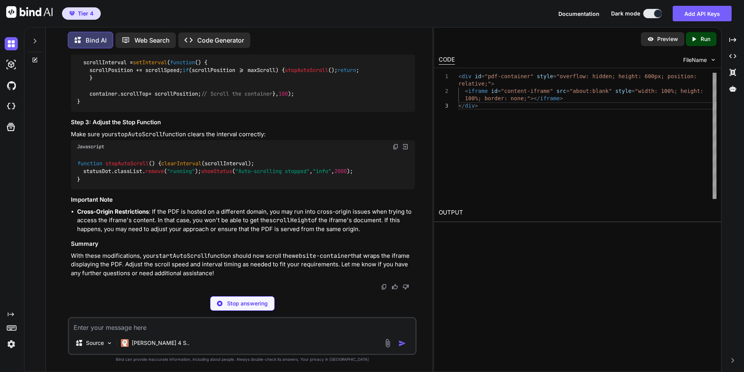
drag, startPoint x: 102, startPoint y: 160, endPoint x: 66, endPoint y: 141, distance: 40.4
click at [66, 141] on div "You Bind AI I can see several issues in your code that are preventing the butto…" at bounding box center [242, 213] width 380 height 317
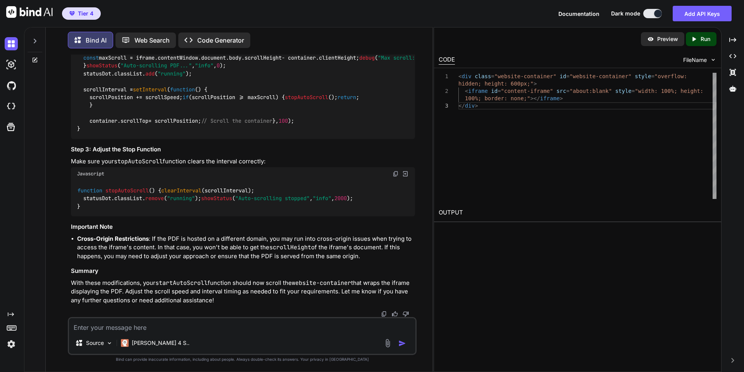
copy code "< div class = "website-container" id = "website-container" style = "overflow: h…"
click at [396, 21] on img at bounding box center [395, 17] width 6 height 6
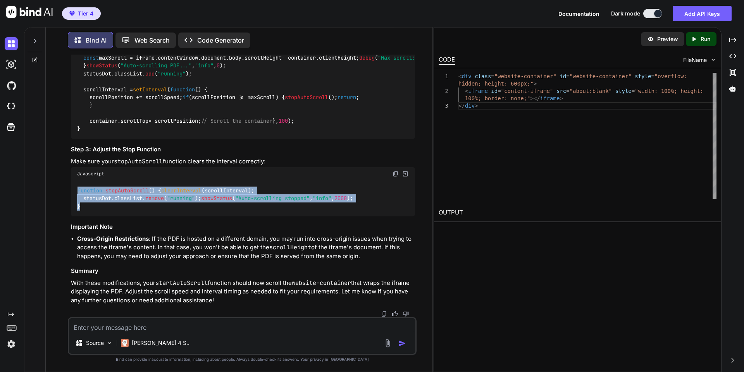
drag, startPoint x: 89, startPoint y: 210, endPoint x: 75, endPoint y: 171, distance: 40.8
click at [75, 181] on div "function stopAutoScroll ( ) { clearInterval (scrollInterval); statusDot. classL…" at bounding box center [243, 199] width 344 height 36
copy code "function stopAutoScroll ( ) { clearInterval (scrollInterval); statusDot. classL…"
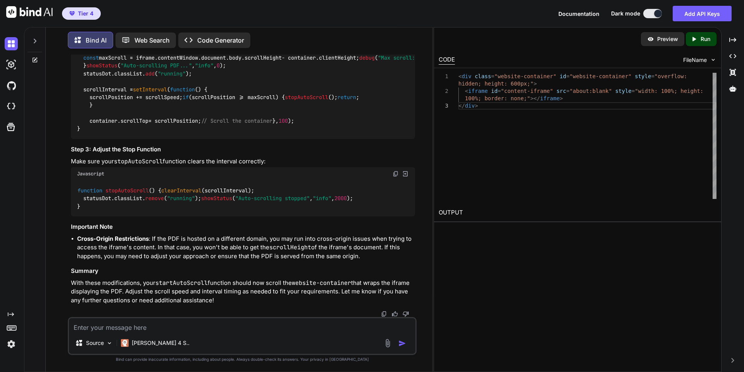
drag, startPoint x: 382, startPoint y: 163, endPoint x: 248, endPoint y: 160, distance: 133.7
copy span "style = "overflow: hidden; height: 600px;" >"
click at [197, 325] on textarea at bounding box center [242, 325] width 346 height 14
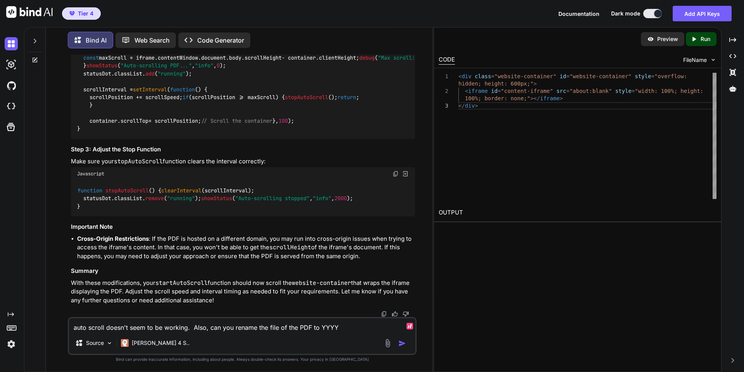
click at [197, 325] on textarea "auto scroll doesn't seem to be working. Also, can you rename the file of the PD…" at bounding box center [242, 325] width 346 height 14
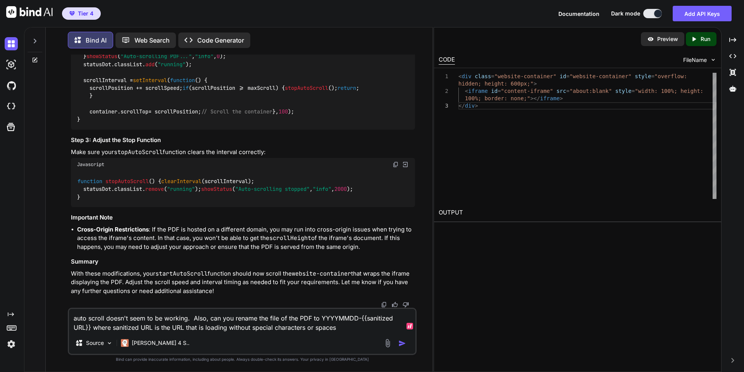
type textarea "auto scroll doesn't seem to be working. Also, can you rename the file of the PD…"
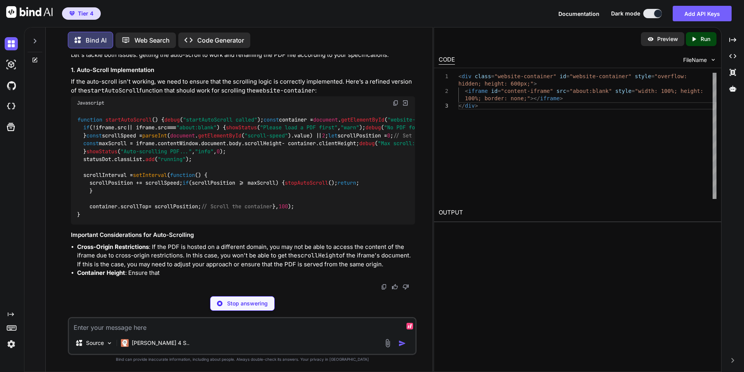
scroll to position [86027, 0]
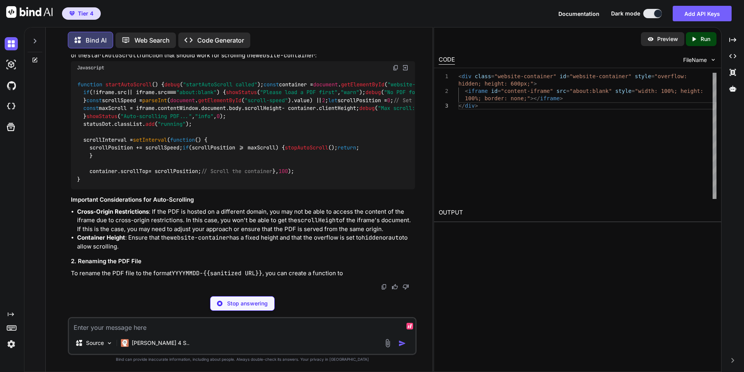
click at [395, 71] on img at bounding box center [395, 68] width 6 height 6
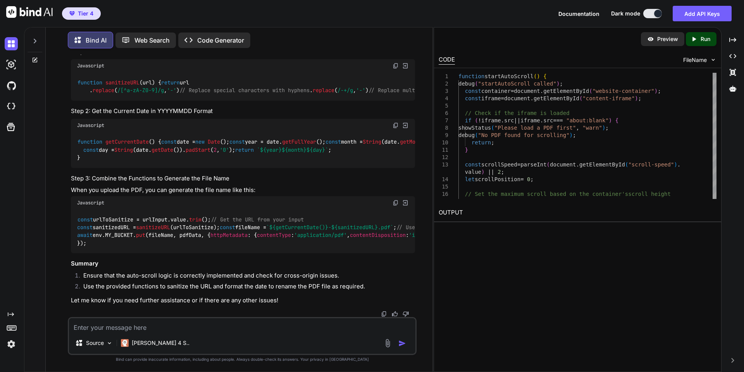
scroll to position [86437, 0]
click at [394, 69] on img at bounding box center [395, 66] width 6 height 6
click at [397, 122] on img at bounding box center [395, 125] width 6 height 6
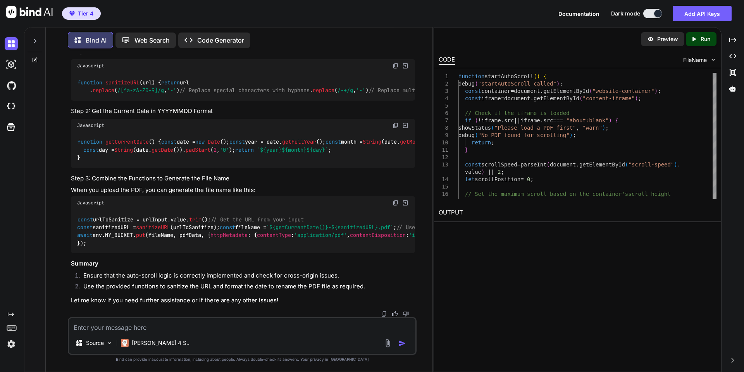
click at [393, 200] on img at bounding box center [395, 203] width 6 height 6
click at [210, 324] on textarea at bounding box center [242, 325] width 346 height 14
paste textarea "const fileName = `${getCurrentDate()}-${sanitizedURL}.pdf`;"
click at [225, 327] on textarea "Don't use template literals like const fileName = `${getCurrentDate()}-${saniti…" at bounding box center [242, 325] width 346 height 14
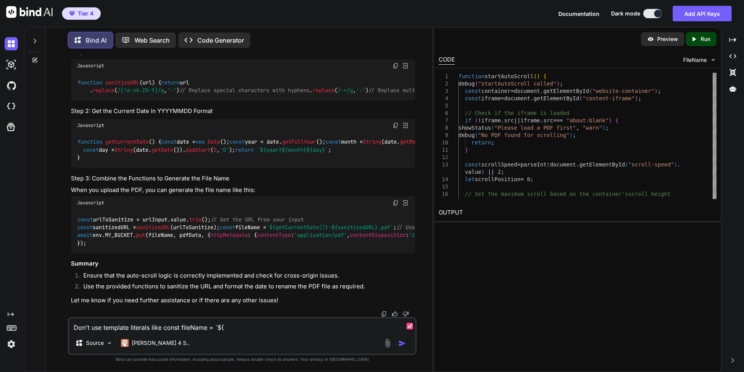
click at [164, 328] on textarea "Don't use template literals like const fileName = `${" at bounding box center [242, 325] width 346 height 14
type textarea "Don't use template literals like ${"
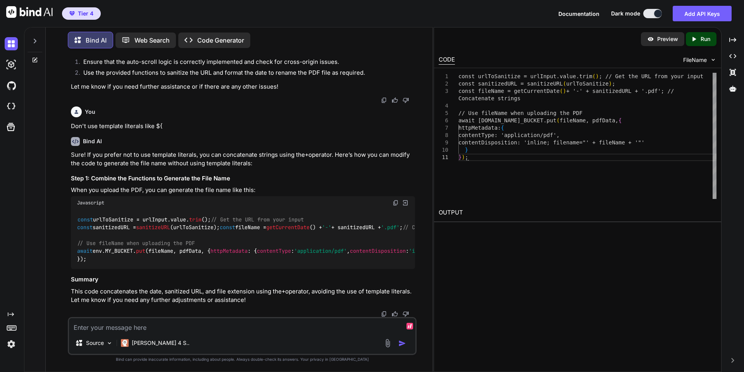
scroll to position [86910, 0]
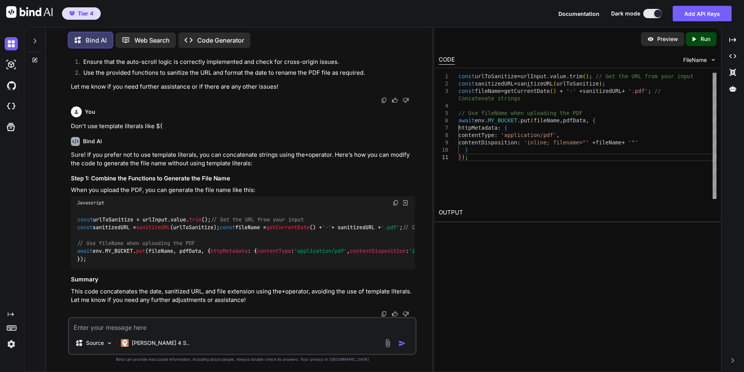
drag, startPoint x: 96, startPoint y: 258, endPoint x: 75, endPoint y: 182, distance: 79.0
click at [75, 210] on div "const urlToSanitize = urlInput. value . trim (); // Get the URL from your input…" at bounding box center [243, 240] width 344 height 60
copy code "const urlToSanitize = urlInput. value . trim (); // Get the URL from your input…"
click at [226, 318] on div "Source Claude 4 S.." at bounding box center [242, 336] width 349 height 38
click at [235, 329] on textarea at bounding box center [242, 325] width 346 height 14
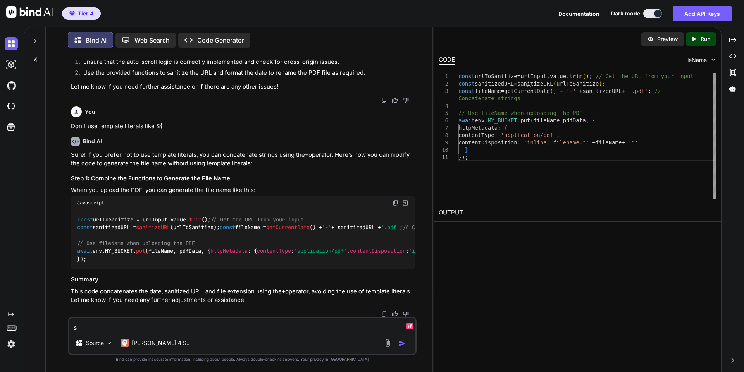
click at [231, 328] on textarea "s" at bounding box center [242, 325] width 346 height 14
paste textarea "return `${year}${month}${day}`;"
type textarea "same here: return `${year}${month}${day}`;"
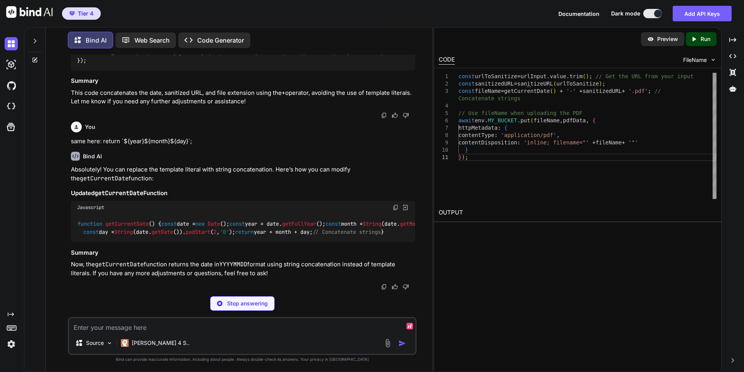
scroll to position [87121, 0]
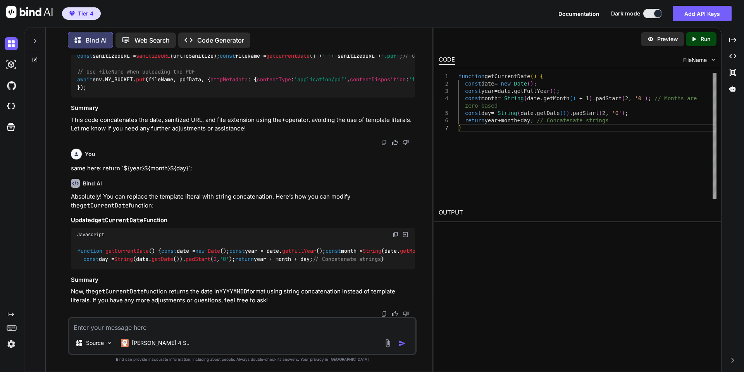
drag, startPoint x: 261, startPoint y: 254, endPoint x: 59, endPoint y: 220, distance: 204.3
click at [59, 220] on div "You Bind AI I can see several issues in your code that are preventing the butto…" at bounding box center [242, 213] width 380 height 317
copy code "const date = new Date (); const year = date. getFullYear (); const month = Stri…"
click at [181, 328] on textarea at bounding box center [242, 325] width 346 height 14
click at [164, 328] on textarea at bounding box center [242, 325] width 346 height 14
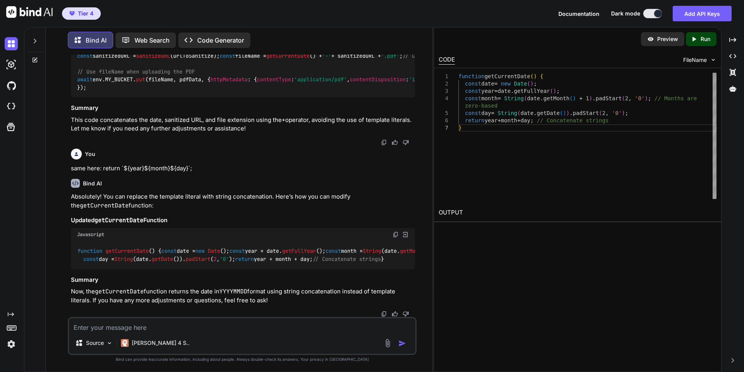
click at [133, 328] on textarea at bounding box center [242, 325] width 346 height 14
paste textarea "loremips dolorsitAME(con) { adipis eli .seddoei(/[^t-iN-U5-6]/l, '-') // Etdolo…"
paste textarea "7:09:50 AM: STATUS[err]: Error: HTTP error! status:500 - {"success":false,"erro…"
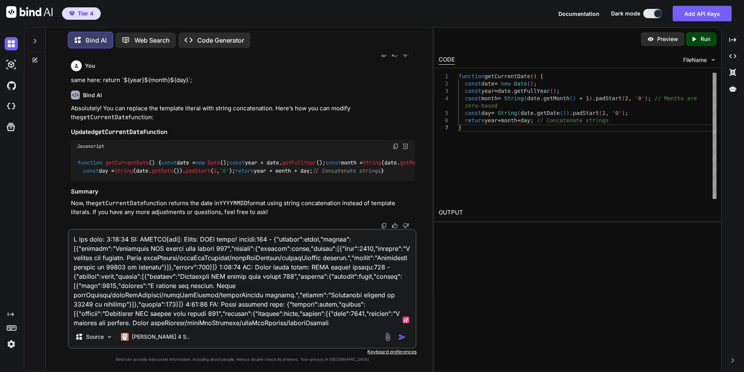
scroll to position [87148, 0]
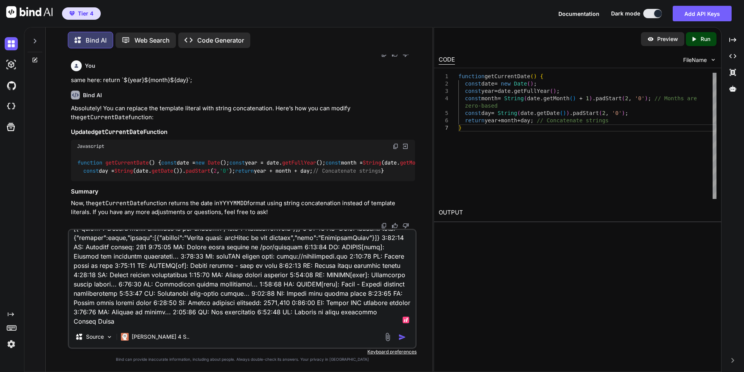
type textarea "I got this: 7:09:50 AM: STATUS[err]: Error: HTTP error! status:500 - {"success"…"
click at [225, 318] on textarea at bounding box center [242, 278] width 346 height 96
click at [204, 314] on textarea at bounding box center [242, 278] width 346 height 96
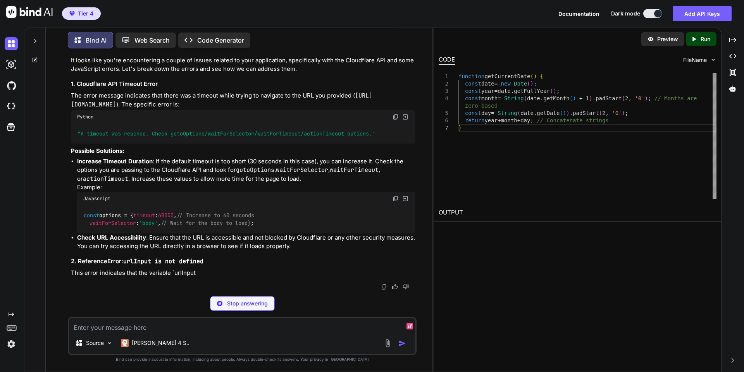
scroll to position [87625, 0]
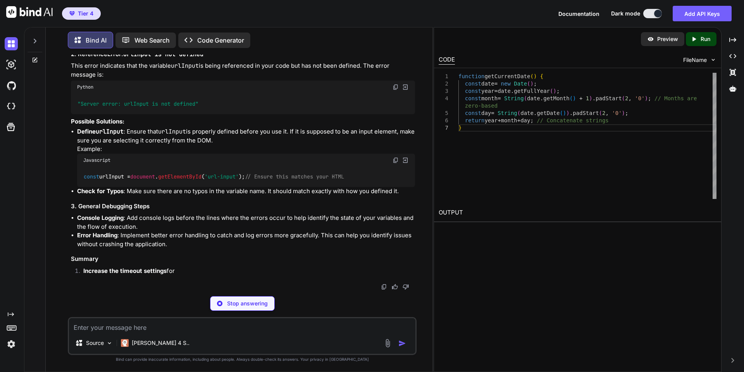
drag, startPoint x: 273, startPoint y: 230, endPoint x: 83, endPoint y: 218, distance: 189.8
click at [83, 26] on div "const options = { timeout : 60000 , // Increase to 60 seconds waitForSelector :…" at bounding box center [246, 12] width 338 height 28
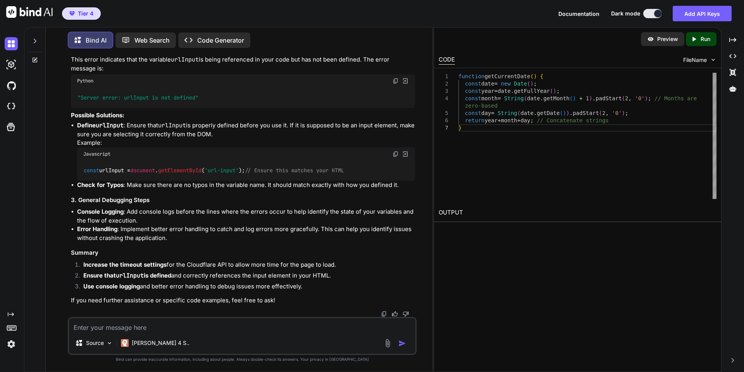
scroll to position [87851, 0]
click at [139, 328] on textarea at bounding box center [242, 325] width 346 height 14
paste textarea "loremips dolorsitAME(con) { adipis eli .seddoei(/[^t-iN-U5-6]/l, '-') // Etdolo…"
type textarea "L'i dol sitam consec; A'e seddo eius temp: incididu utlaboreETD(mag) { aliqua e…"
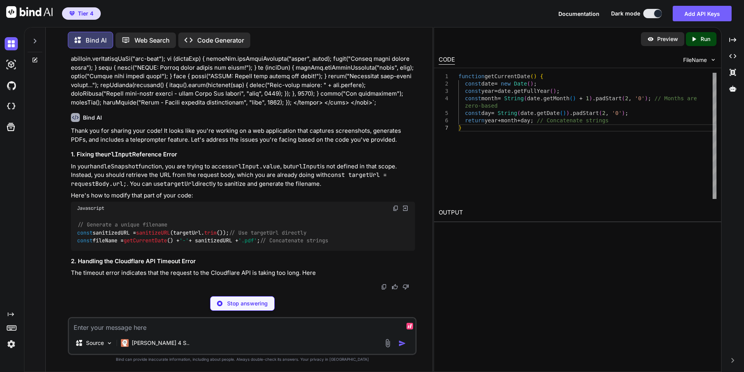
scroll to position [91202, 0]
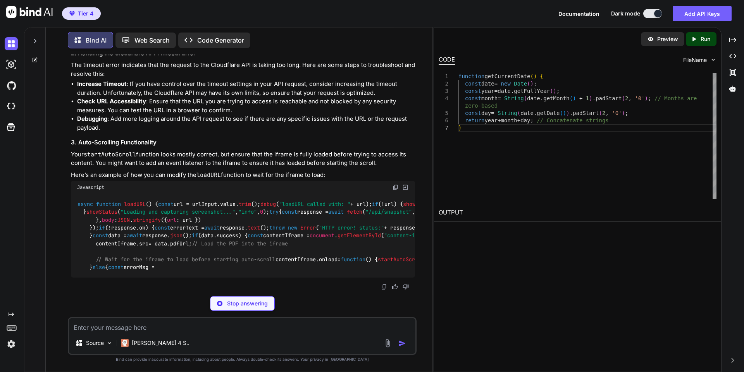
drag, startPoint x: 362, startPoint y: 229, endPoint x: 78, endPoint y: 211, distance: 284.9
click at [78, 43] on div "// Generate a unique filename const sanitizedURL = sanitizeURL (targetUrl. trim…" at bounding box center [243, 25] width 344 height 36
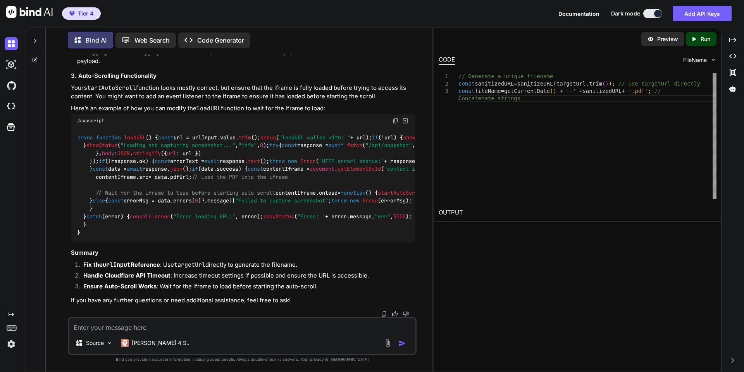
scroll to position [91411, 0]
click at [396, 124] on img at bounding box center [395, 121] width 6 height 6
click at [170, 327] on textarea at bounding box center [242, 325] width 346 height 14
paste textarea "loremips dolorsitAME(con) { adipis eli .seddoei(/[^t-iN-U5-6]/l, '-') // Etdolo…"
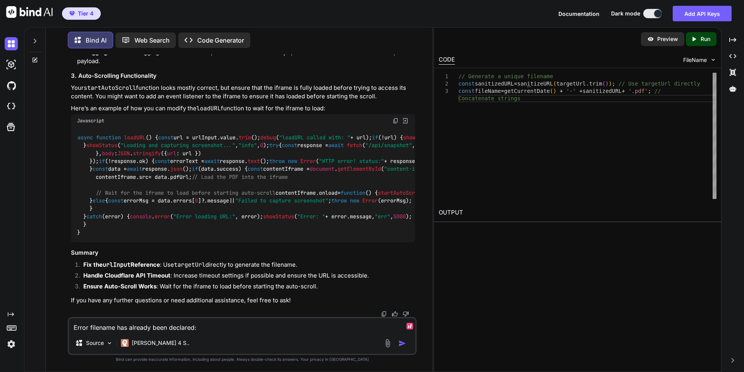
type textarea "Lorem ipsumdol sit ametcon adip elitsedd: eiusmodt incididuNTU(lab) { etdolo ma…"
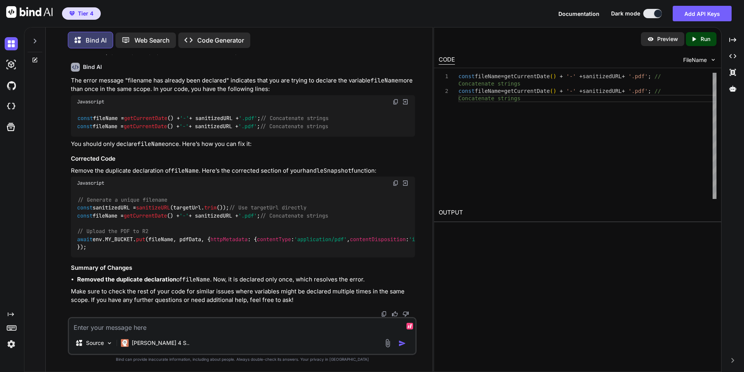
scroll to position [95124, 0]
click at [170, 325] on textarea at bounding box center [242, 325] width 346 height 14
paste textarea "infospike-reviews-mobile-983y40928374892734987239479328749823749839848374832798…"
type textarea "PDF opens, but it doesn't use the full height of the iframe. ALso see: infospik…"
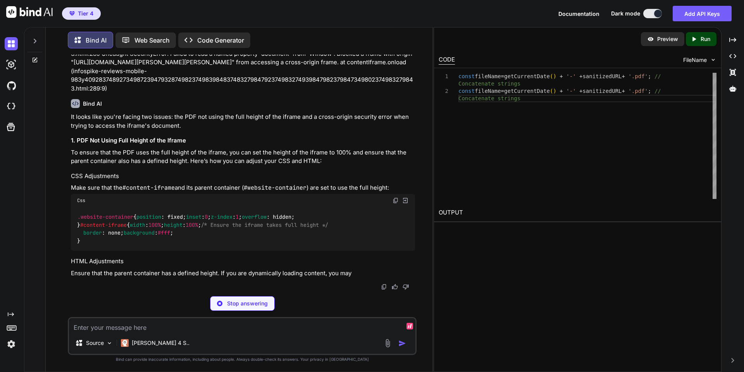
scroll to position [95499, 0]
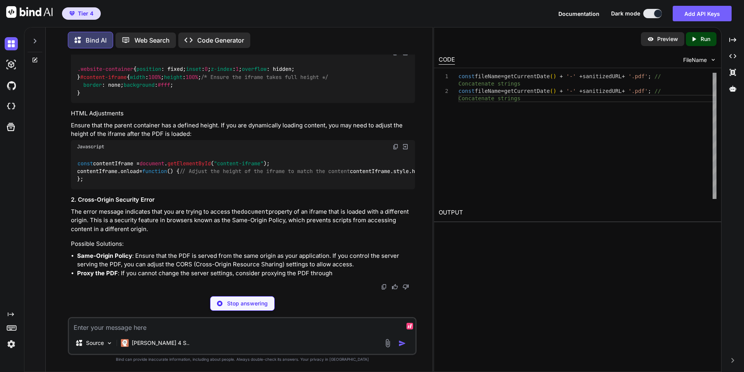
click at [395, 56] on img at bounding box center [395, 53] width 6 height 6
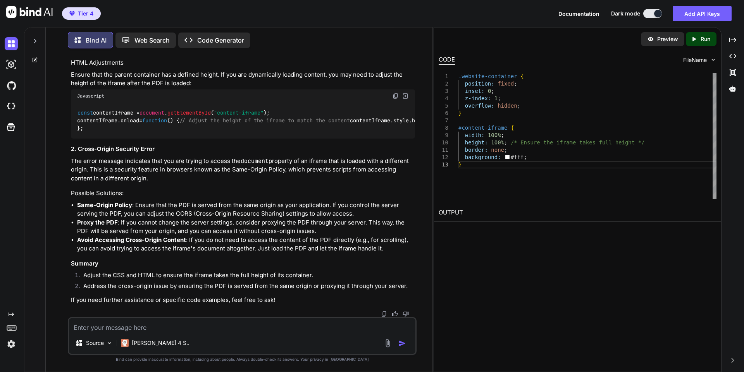
scroll to position [95588, 0]
click at [397, 99] on img at bounding box center [395, 96] width 6 height 6
drag, startPoint x: 385, startPoint y: 248, endPoint x: 81, endPoint y: 246, distance: 303.8
click at [81, 139] on div "const contentIframe = document . getElementById ( "content-iframe" ); contentIf…" at bounding box center [243, 121] width 344 height 36
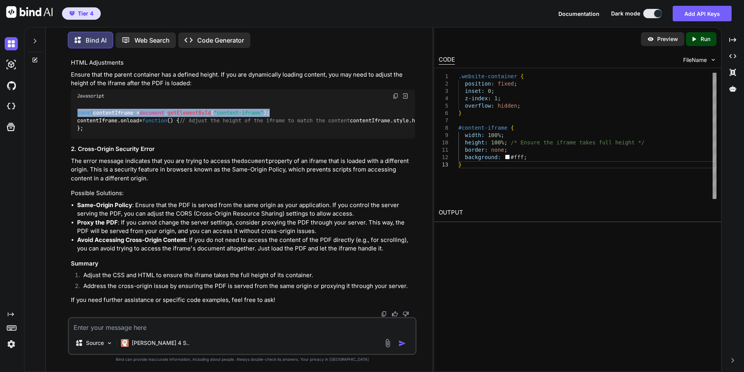
drag, startPoint x: 288, startPoint y: 224, endPoint x: 75, endPoint y: 220, distance: 212.7
click at [75, 139] on div "const contentIframe = document . getElementById ( "content-iframe" ); contentIf…" at bounding box center [243, 121] width 344 height 36
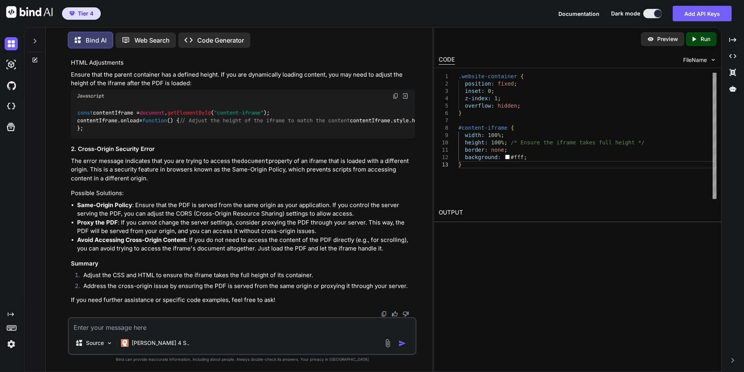
click at [193, 327] on textarea at bounding box center [242, 325] width 346 height 14
type textarea "I think I need to use a 4 digit random number after the PDF santized url"
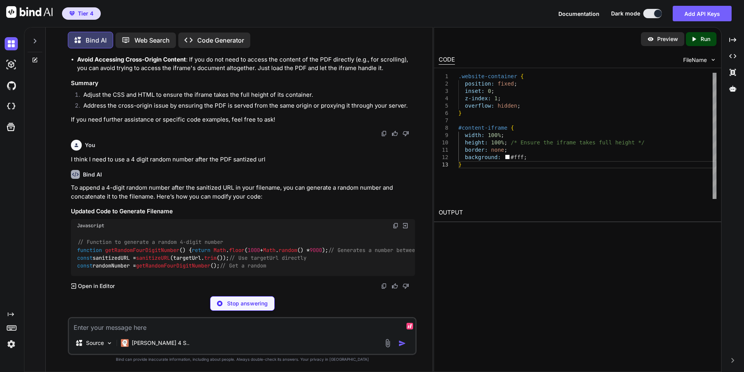
scroll to position [95926, 0]
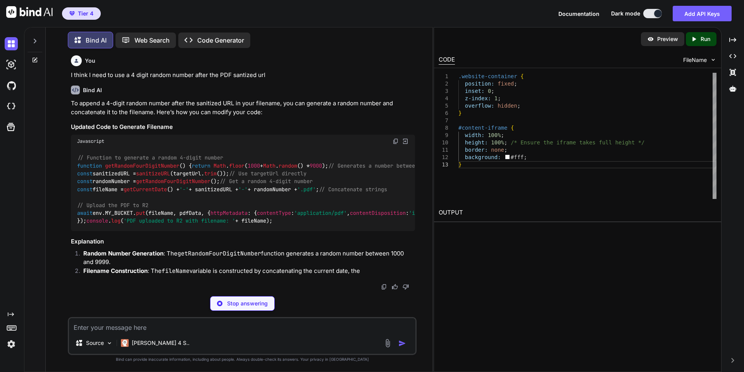
drag, startPoint x: 98, startPoint y: 238, endPoint x: 69, endPoint y: 219, distance: 35.1
click at [69, 219] on div "You Bind AI I can see several issues in your code that are preventing the butto…" at bounding box center [242, 213] width 349 height 317
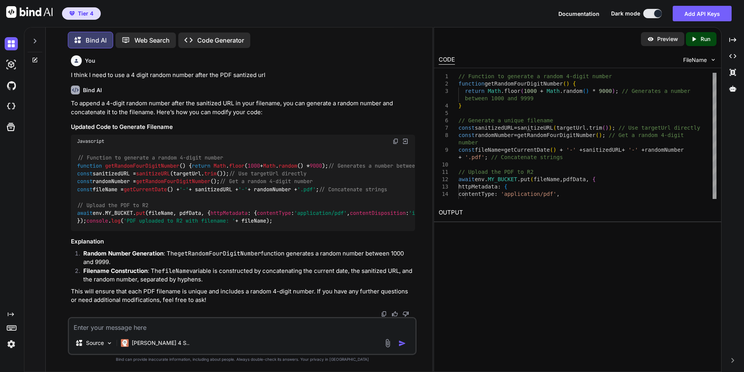
click at [77, 210] on code "// Function to generate a random 4-digit number function getRandomFourDigitNumb…" at bounding box center [315, 189] width 477 height 71
click at [235, 225] on code "// Function to generate a random 4-digit number function getRandomFourDigitNumb…" at bounding box center [315, 189] width 477 height 71
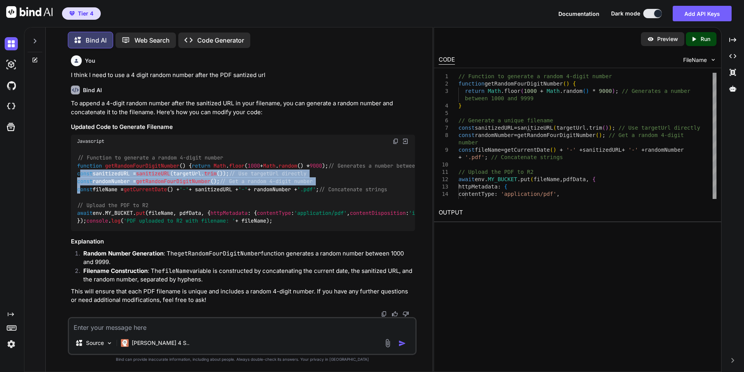
drag, startPoint x: 79, startPoint y: 261, endPoint x: 79, endPoint y: 275, distance: 13.6
click at [79, 225] on code "// Function to generate a random 4-digit number function getRandomFourDigitNumb…" at bounding box center [315, 189] width 477 height 71
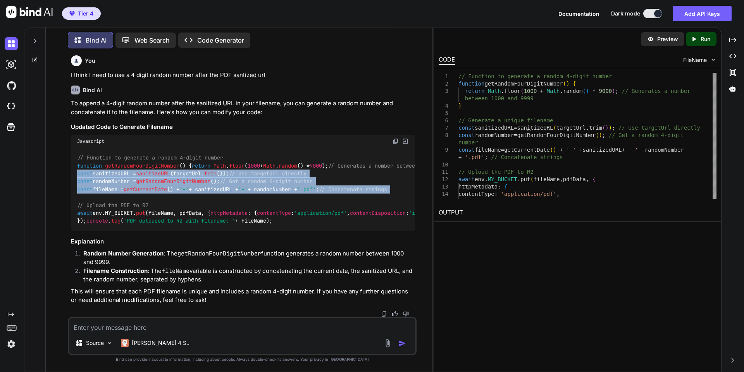
drag, startPoint x: 77, startPoint y: 251, endPoint x: 77, endPoint y: 280, distance: 29.1
click at [77, 232] on div "// Function to generate a random 4-digit number function getRandomFourDigitNumb…" at bounding box center [243, 190] width 344 height 84
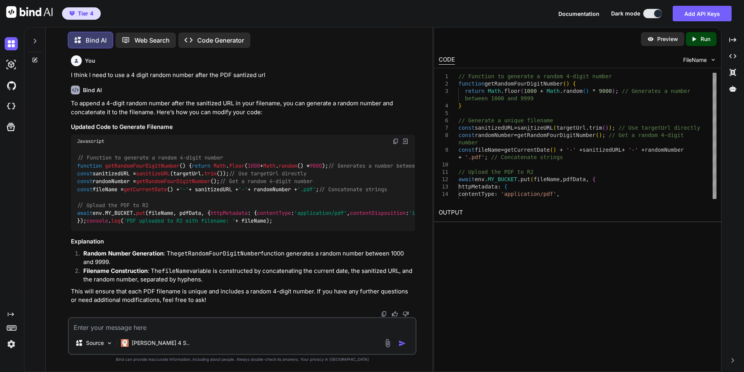
click at [195, 330] on textarea at bounding box center [242, 325] width 346 height 14
paste textarea "infospike-reviews-mobile-983y40928374892734987239479328749823749839848374832798…"
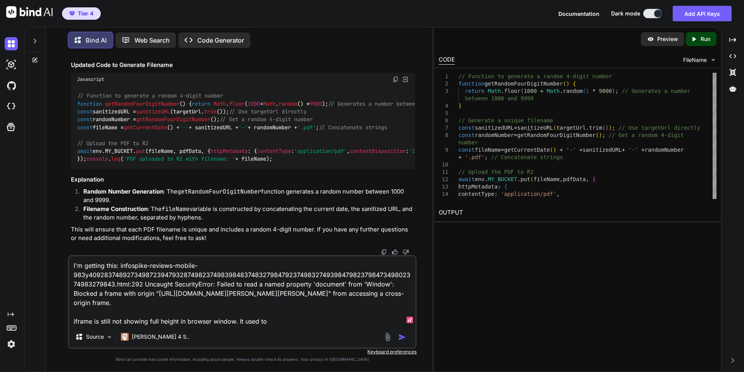
type textarea "I'm getting this: infospike-reviews-mobile-983y40928374892734987239479328749823…"
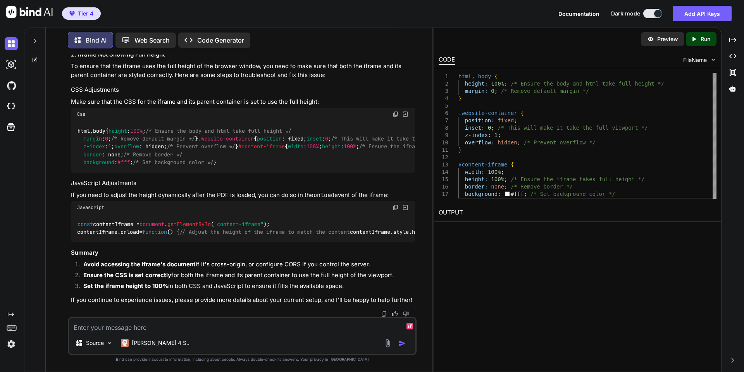
scroll to position [96694, 0]
drag, startPoint x: 83, startPoint y: 226, endPoint x: 200, endPoint y: 228, distance: 117.4
click at [200, 228] on code "const contentIframe = document . getElementById ( "content-iframe" ); contentIf…" at bounding box center [325, 228] width 496 height 16
click at [246, 327] on textarea at bounding box center [242, 325] width 346 height 14
click at [225, 325] on textarea at bounding box center [242, 325] width 346 height 14
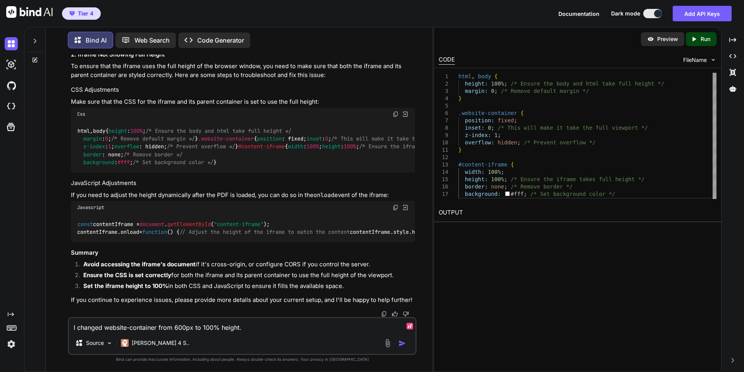
click at [305, 322] on textarea "I changed website-container from 600px to 100% height." at bounding box center [242, 325] width 346 height 14
click at [305, 330] on textarea "I changed website-container from 600px to 100% height." at bounding box center [242, 325] width 346 height 14
type textarea "I changed website-container from 600px to 100% height. Autoscroll for the PDF s…"
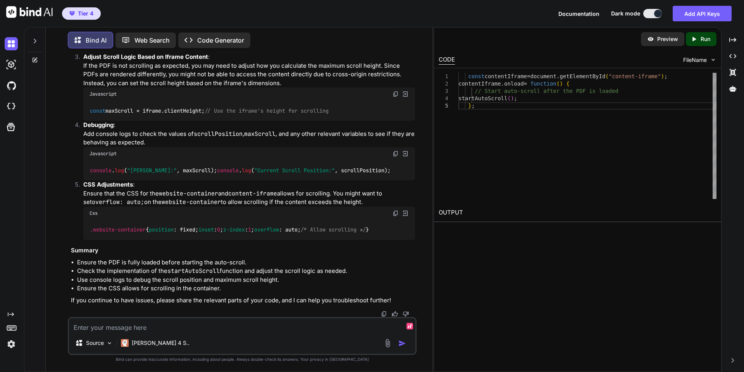
scroll to position [96964, 0]
drag, startPoint x: 169, startPoint y: 202, endPoint x: 107, endPoint y: 204, distance: 62.0
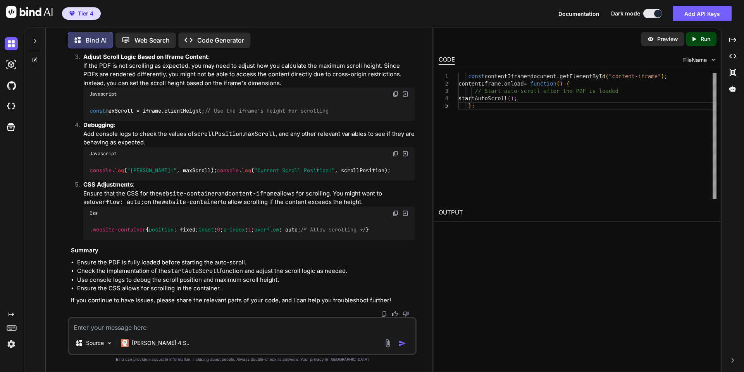
scroll to position [97295, 0]
click at [394, 97] on img at bounding box center [395, 94] width 6 height 6
click at [395, 97] on img at bounding box center [395, 94] width 6 height 6
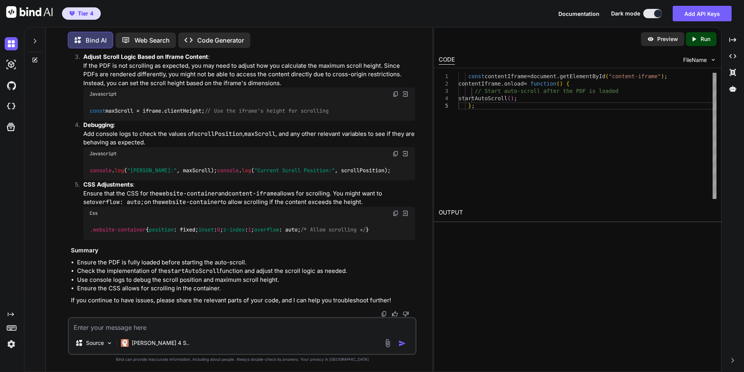
scroll to position [97490, 0]
click at [393, 210] on img at bounding box center [395, 213] width 6 height 6
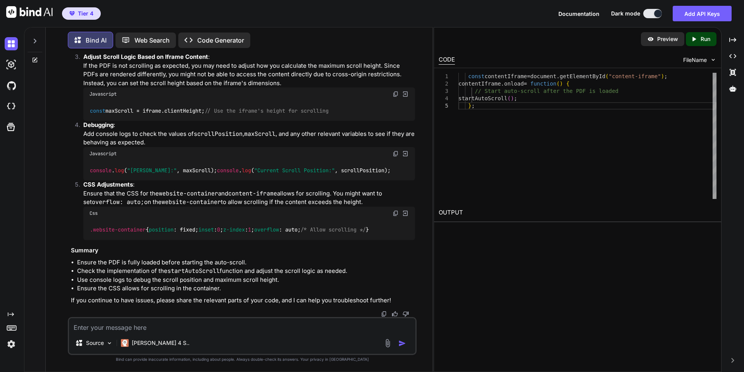
click at [398, 157] on img at bounding box center [395, 154] width 6 height 6
drag, startPoint x: 211, startPoint y: 193, endPoint x: 148, endPoint y: 193, distance: 63.2
click at [148, 115] on code "const maxScroll = iframe. clientHeight ; // Use the iframe's height for scrolli…" at bounding box center [209, 111] width 240 height 8
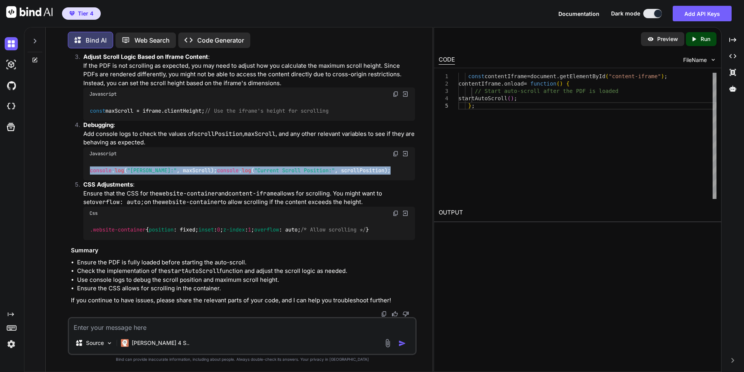
drag, startPoint x: 274, startPoint y: 264, endPoint x: 90, endPoint y: 252, distance: 184.4
click at [90, 181] on div "console . log ( "Max Scroll:" , maxScroll); console . log ( "Current Scroll Pos…" at bounding box center [249, 170] width 332 height 20
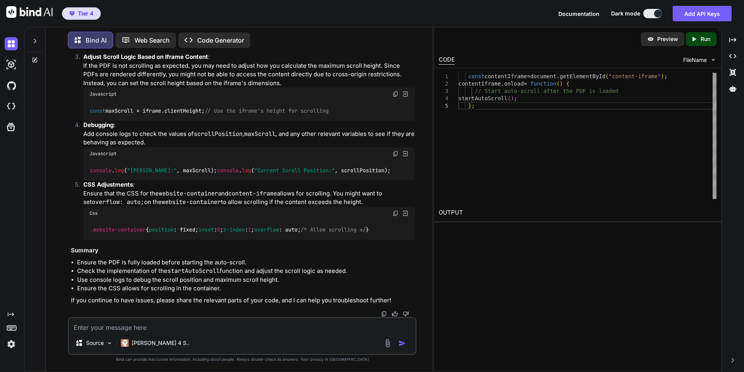
click at [177, 324] on textarea at bounding box center [242, 325] width 346 height 14
paste textarea "console.log("Max Scroll:", maxScroll); console.log("Current Scroll Position:", …"
type textarea "I see the numbers for these increasing, but I don't see any movement: console.l…"
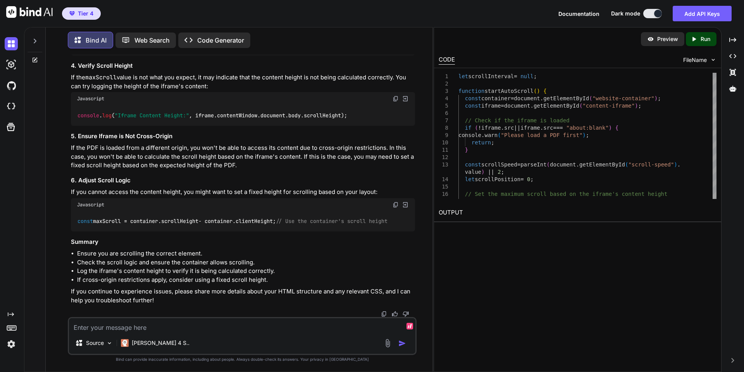
scroll to position [97889, 0]
drag, startPoint x: 116, startPoint y: 268, endPoint x: 76, endPoint y: 165, distance: 110.7
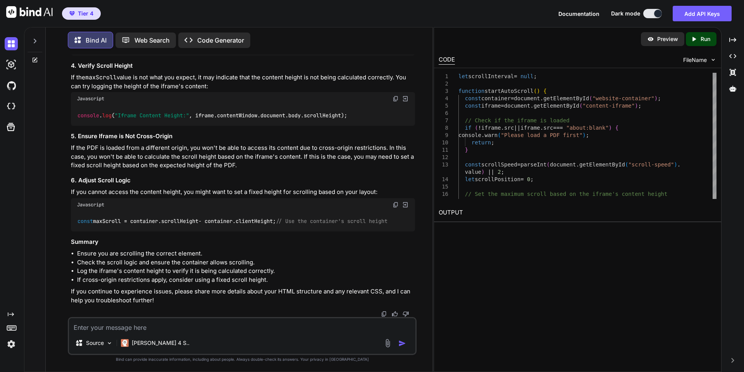
drag, startPoint x: 103, startPoint y: 150, endPoint x: 60, endPoint y: 103, distance: 64.2
click at [60, 103] on div "You Bind AI I can see several issues in your code that are preventing the butto…" at bounding box center [242, 213] width 380 height 317
drag, startPoint x: 173, startPoint y: 277, endPoint x: 75, endPoint y: 223, distance: 112.4
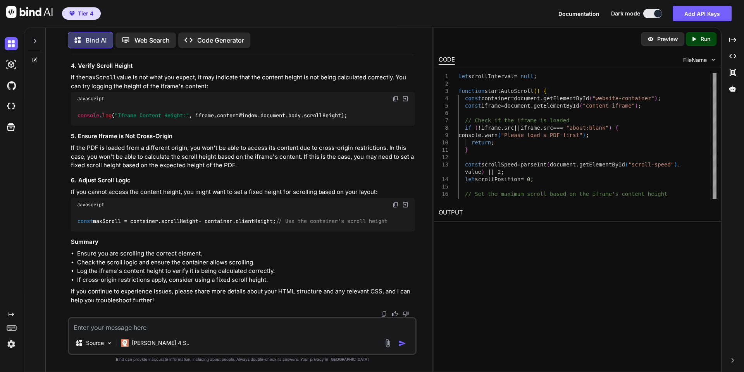
drag, startPoint x: 278, startPoint y: 211, endPoint x: 73, endPoint y: 200, distance: 205.2
click at [270, 329] on textarea at bounding box center [242, 325] width 346 height 14
click at [220, 330] on textarea at bounding box center [242, 325] width 346 height 14
paste textarea "Uncaught SecurityError: Failed to read a named property 'document' from 'Window…"
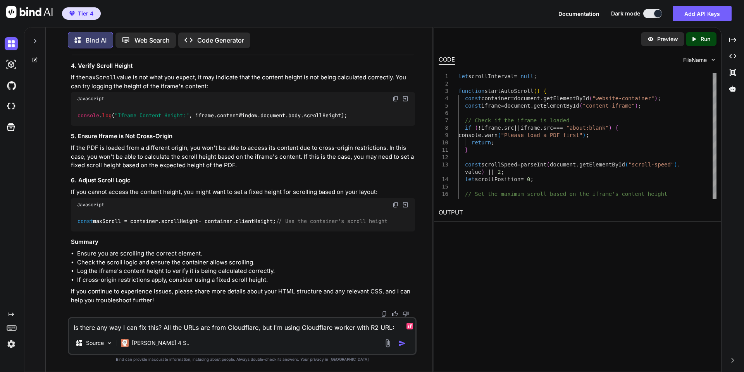
type textarea "Is there any way I can fix this? All the URLs are from Cloudflare, but I'm usin…"
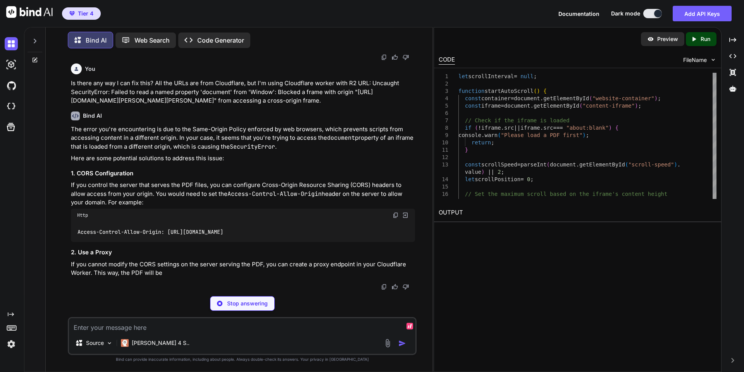
scroll to position [98584, 0]
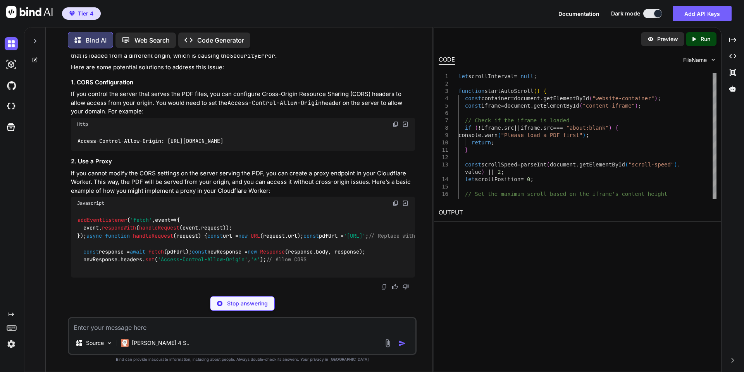
drag, startPoint x: 249, startPoint y: 240, endPoint x: 78, endPoint y: 241, distance: 170.9
click at [78, 151] on div "Access-Control-Allow-Origin: [URL][DOMAIN_NAME]" at bounding box center [243, 141] width 344 height 20
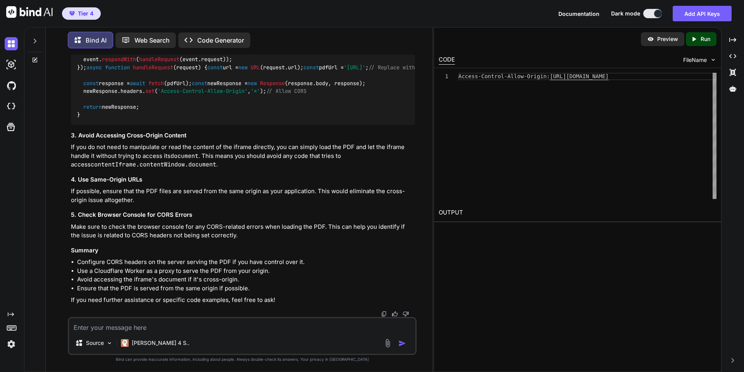
click at [203, 329] on textarea at bounding box center [242, 325] width 346 height 14
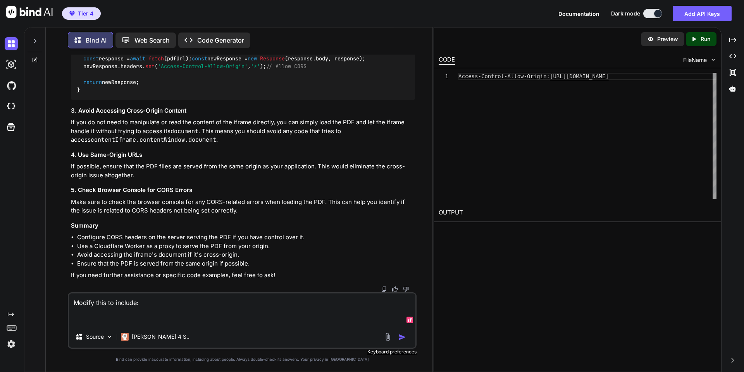
paste textarea "[ { "AllowedOrigins": [ "[URL]" ], "AllowedMethods": [ "GET" ] } ]"
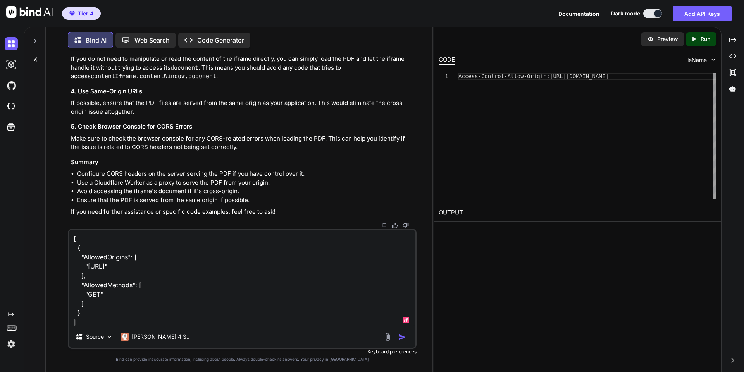
scroll to position [0, 0]
click at [160, 243] on textarea "Modify this to include: [ { "AllowedOrigins": [ "[URL]" ], "AllowedMethods": [ …" at bounding box center [242, 278] width 346 height 96
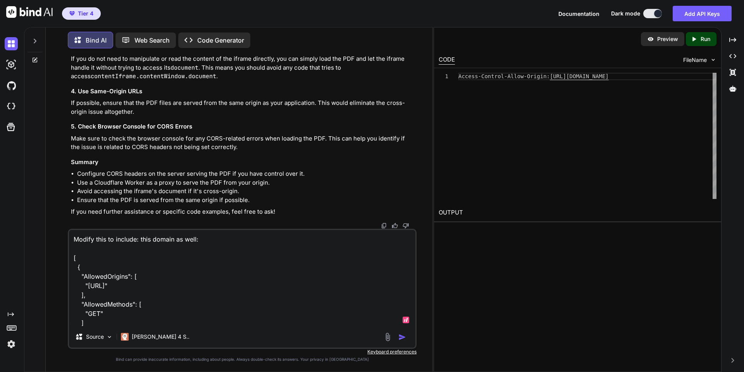
click at [141, 239] on textarea "Modify this to include: this domain as well: [ { "AllowedOrigins": [ "[URL]" ],…" at bounding box center [242, 278] width 346 height 96
click at [198, 241] on textarea "Modify this to include his domain as well: [ { "AllowedOrigins": [ "[URL]" ], "…" at bounding box center [242, 278] width 346 height 96
paste textarea "[URL][DOMAIN_NAME][PERSON_NAME][PERSON_NAME]"
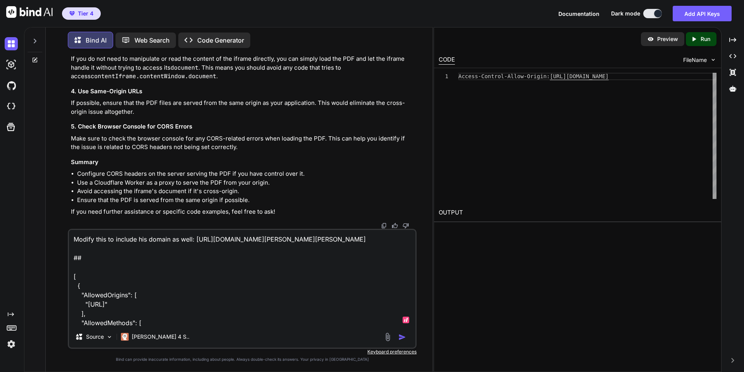
type textarea "Modify this to include his domain as well: [URL][DOMAIN_NAME][PERSON_NAME][PERS…"
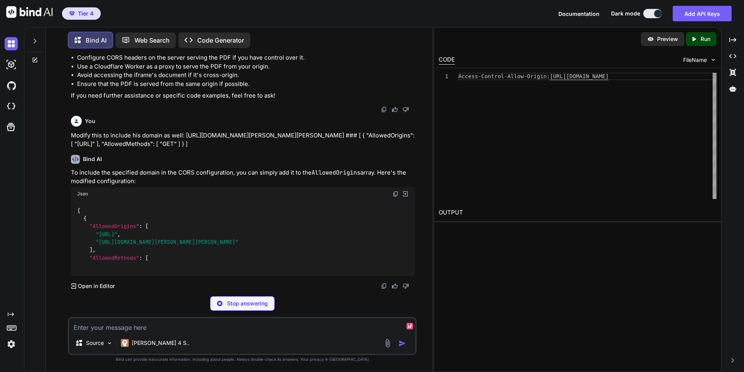
scroll to position [99133, 0]
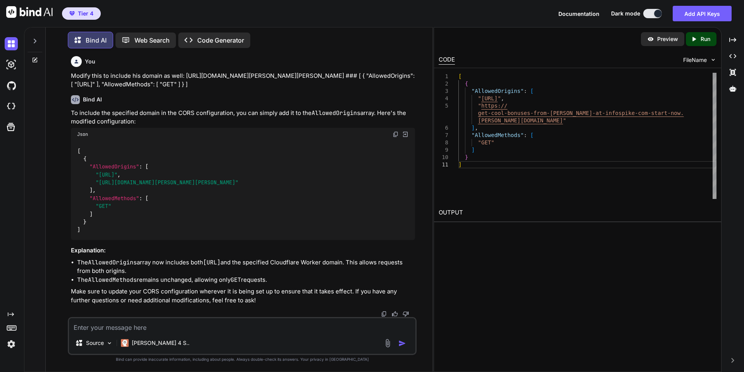
click at [394, 138] on img at bounding box center [395, 134] width 6 height 6
click at [171, 325] on textarea at bounding box center [242, 325] width 346 height 14
paste textarea "infospike-reviews-mobile-983y40928374892734987239479328749823749839848374832798…"
type textarea "I added that and I still get: infospike-reviews-mobile-983y40928374892734987239…"
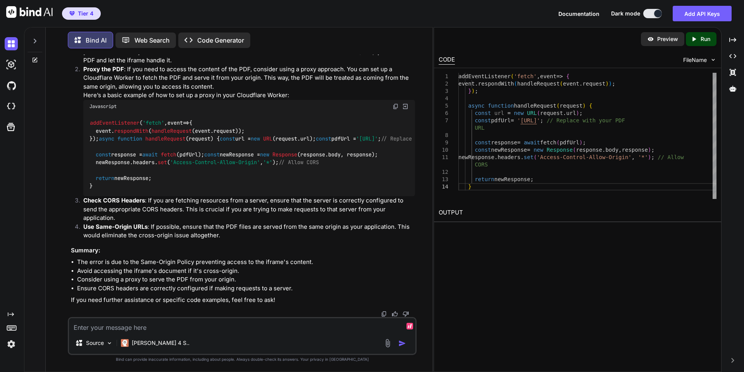
scroll to position [99717, 0]
drag, startPoint x: 344, startPoint y: 197, endPoint x: 96, endPoint y: 195, distance: 248.7
click at [96, 195] on div "addEventListener ( 'fetch' , event => { event. respondWith ( handleRequest (eve…" at bounding box center [249, 155] width 332 height 84
click at [178, 329] on textarea at bounding box center [242, 325] width 346 height 14
paste textarea "// Construct the full URL of the PDF const pdfUrl = `https://[DOMAIN_NAME]/${fi…"
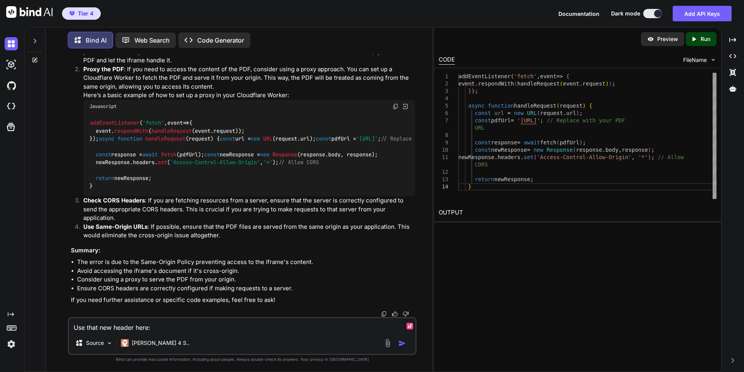
type textarea "Use that new header here: // Construct the full URL of the PDF const pdfUrl = `…"
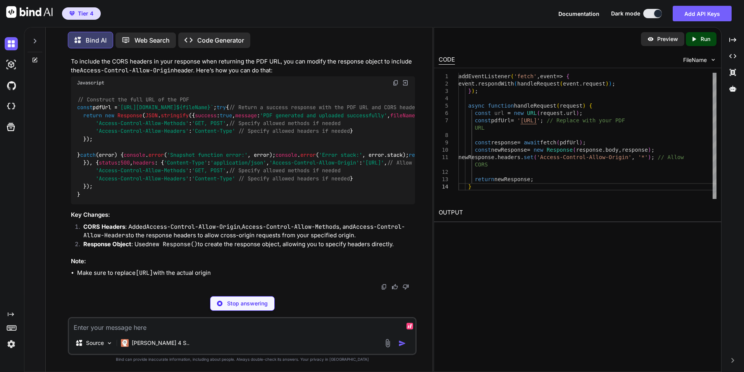
scroll to position [99974, 0]
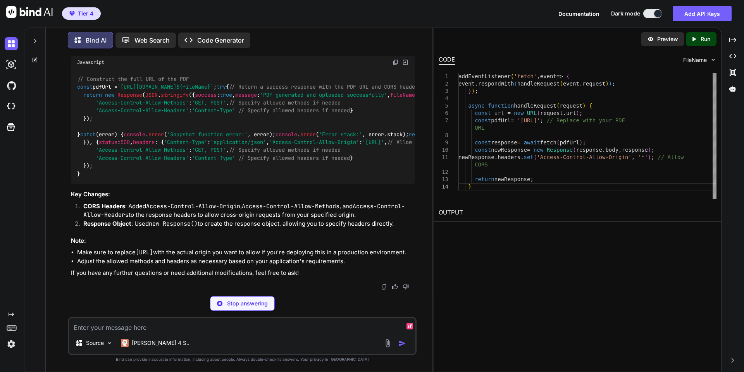
click at [394, 65] on img at bounding box center [395, 62] width 6 height 6
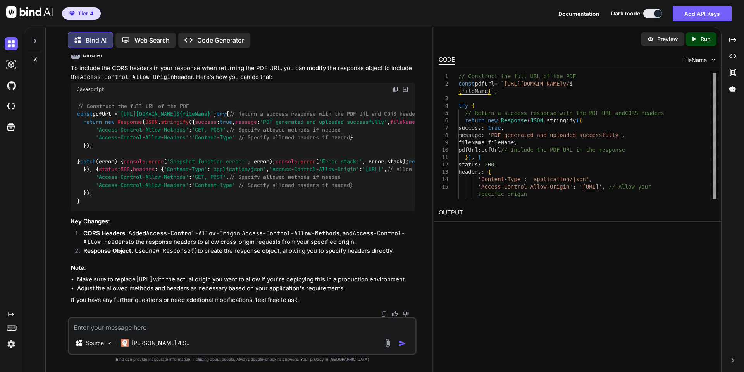
click at [254, 333] on div "Source Claude 4 S.." at bounding box center [242, 336] width 349 height 38
click at [235, 326] on textarea at bounding box center [242, 325] width 346 height 14
paste textarea "infospike-reviews-mobile-983y40928374892734987239479328749823749839848374832798…"
type textarea "I still get: infospike-reviews-mobile-983y4092837489273498723947932874982374983…"
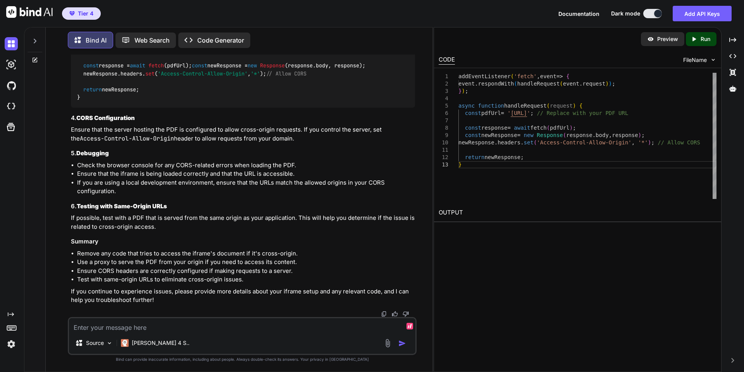
scroll to position [100769, 0]
click at [177, 328] on textarea at bounding box center [242, 325] width 346 height 14
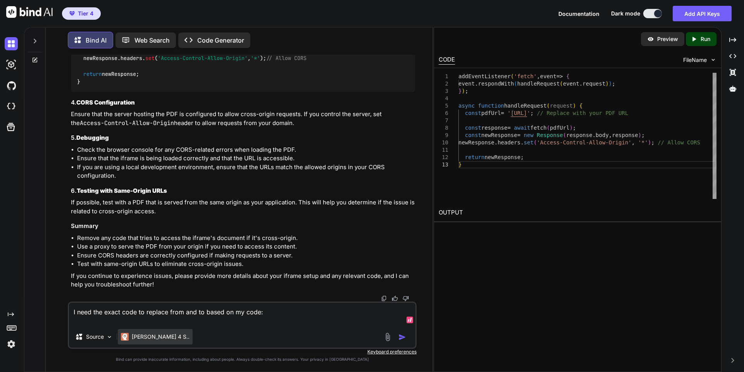
paste textarea "loremips dolorsitAME(con) { adipis eli .seddoei(/[^t-iN-U5-3]/l, '-') // Etdolo…"
type textarea "L ipsu dol sitam cons ad elitsed doei tem in utlab et do magn: aliquaen adminim…"
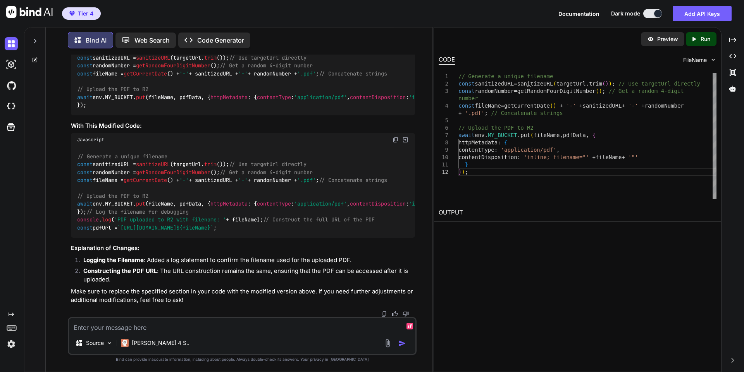
scroll to position [104515, 0]
click at [225, 327] on textarea at bounding box center [242, 325] width 346 height 14
click at [128, 331] on textarea "I'm referring to the proxy code" at bounding box center [242, 325] width 346 height 14
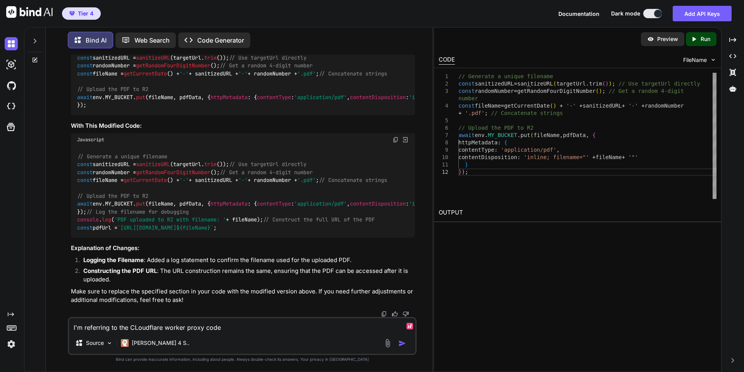
click at [268, 328] on textarea "I'm referring to the CLoudflare worker proxy code" at bounding box center [242, 325] width 346 height 14
paste textarea "addEventListener('fetch', event => { event.respondWith(handleRequest(event.requ…"
type textarea "I'm referring to the CLoudflare worker proxy code: addEventListener('fetch', ev…"
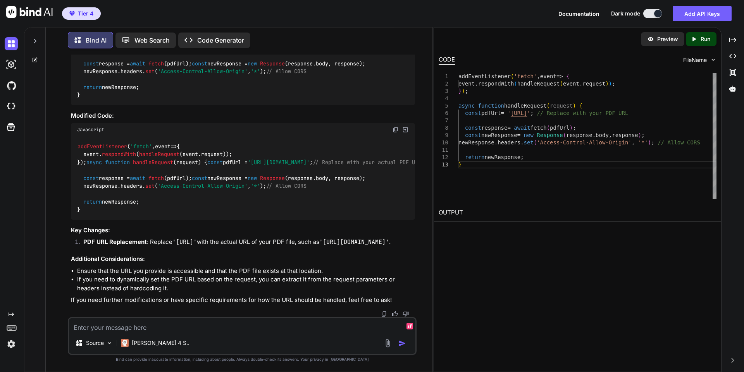
scroll to position [104933, 0]
drag, startPoint x: 127, startPoint y: 251, endPoint x: 83, endPoint y: 253, distance: 45.0
click at [83, 214] on code "addEventListener ( 'fetch' , event => { event. respondWith ( handleRequest (eve…" at bounding box center [249, 178] width 344 height 71
drag, startPoint x: 96, startPoint y: 231, endPoint x: 78, endPoint y: 215, distance: 24.2
click at [78, 215] on div "addEventListener ( 'fetch' , event => { event. respondWith ( handleRequest (eve…" at bounding box center [243, 178] width 344 height 84
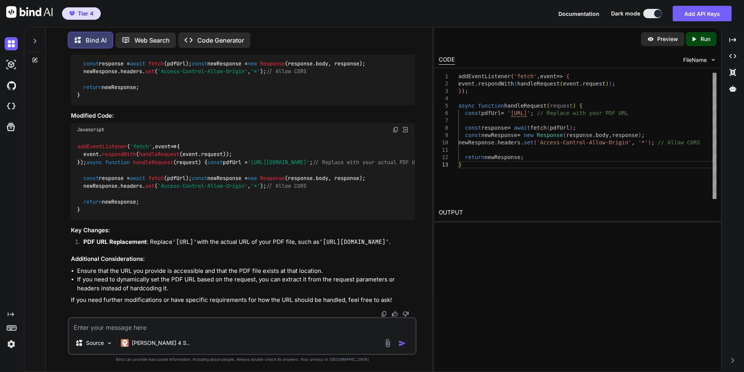
drag, startPoint x: 196, startPoint y: 98, endPoint x: 127, endPoint y: 96, distance: 69.4
click at [127, 96] on code "addEventListener ( 'fetch' , event => { event. respondWith ( handleRequest (eve…" at bounding box center [221, 63] width 288 height 71
click at [133, 51] on span "handleRequest" at bounding box center [153, 47] width 40 height 7
click at [189, 323] on textarea at bounding box center [242, 325] width 346 height 14
click at [184, 325] on textarea at bounding box center [242, 325] width 346 height 14
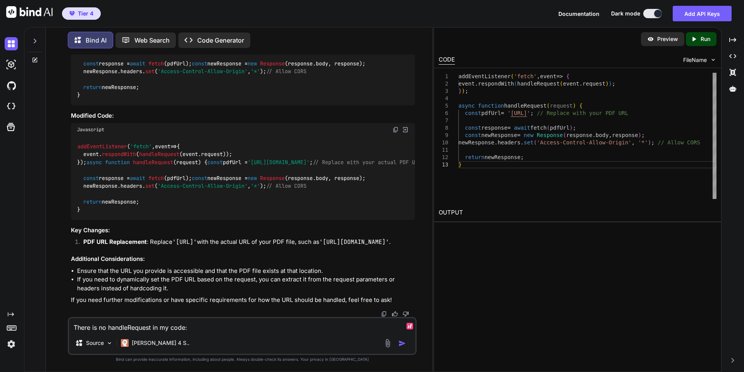
paste textarea "loremips dolorsitAME(con) { adipis eli .seddoei(/[^t-iN-U5-3]/l, '-') // Etdolo…"
type textarea "Lorem ip do sitameTconsec ad el sedd: eiusmodt incididuNTU(lab) { etdolo mag .a…"
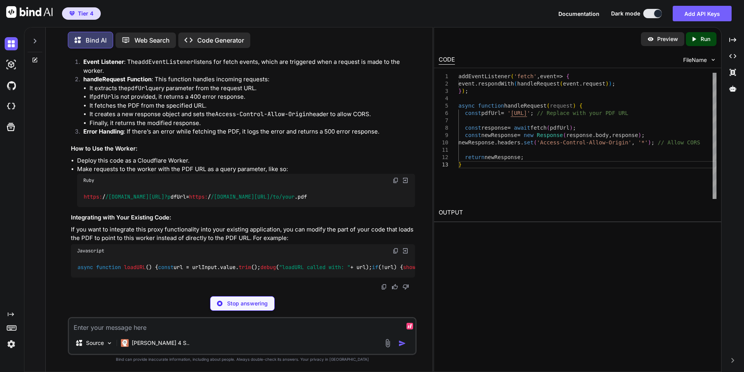
scroll to position [108435, 0]
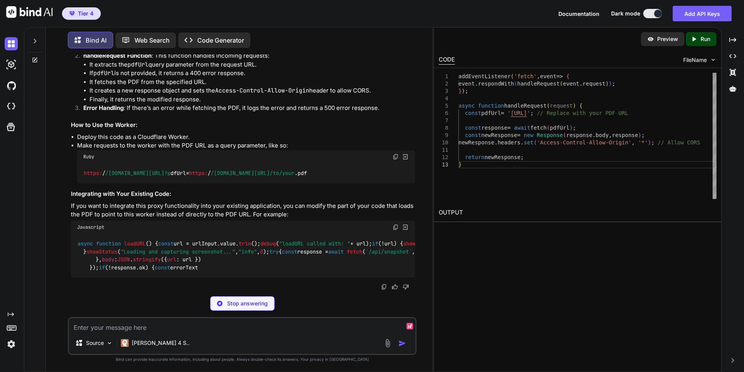
click at [232, 327] on textarea at bounding box center [242, 325] width 346 height 14
click at [224, 310] on div "Stop answering" at bounding box center [242, 303] width 65 height 15
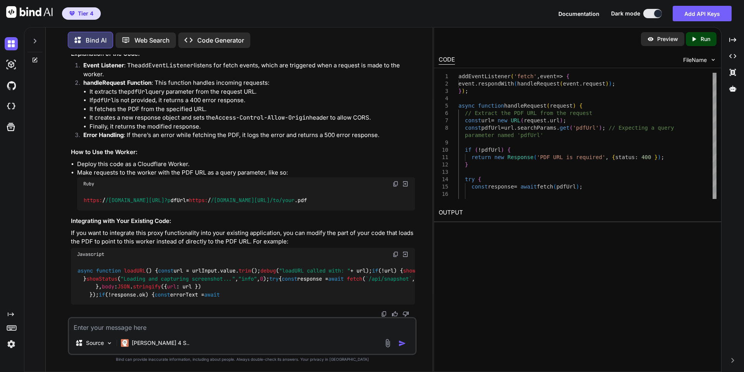
click at [224, 328] on textarea at bounding box center [242, 325] width 346 height 14
paste textarea "loremips dolorsitAME(con) { adipis eli .seddoei(/[^t-iN-U5-3]/l, '-') // Etdolo…"
type textarea "Lo ipsum dol sit am con adip elitsed doeiusmo tempori utlabo etdol magn al en a…"
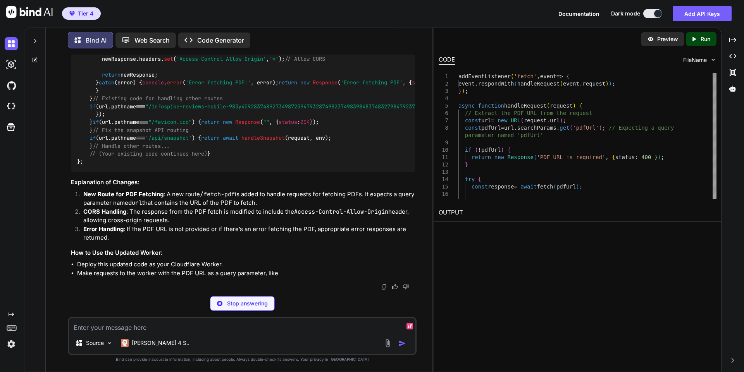
scroll to position [112534, 0]
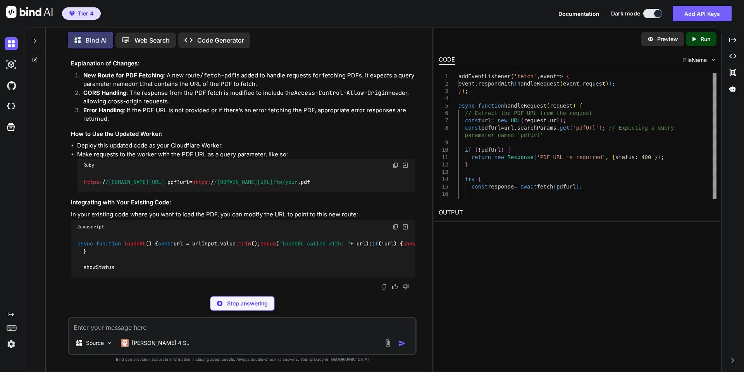
drag, startPoint x: 112, startPoint y: 236, endPoint x: 87, endPoint y: 85, distance: 152.7
click at [63, 78] on div "You Bind AI I can see several issues in your code that are preventing the butto…" at bounding box center [242, 213] width 380 height 317
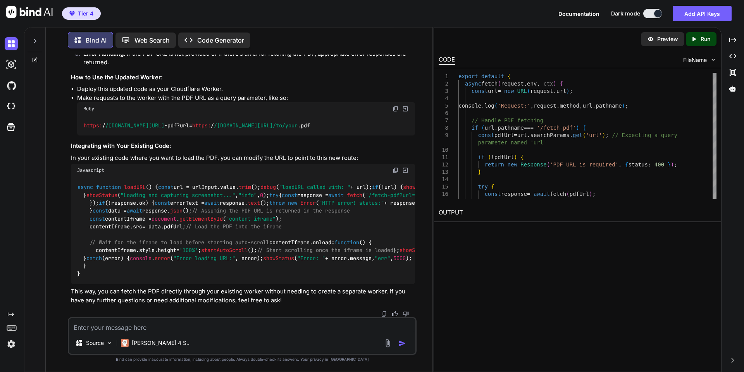
scroll to position [112549, 0]
